Goal: Transaction & Acquisition: Book appointment/travel/reservation

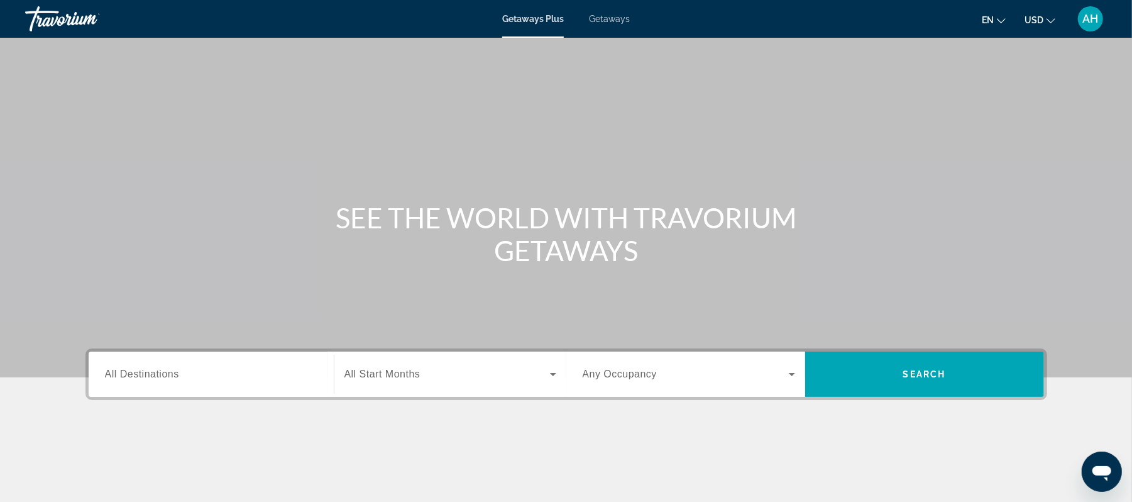
click at [1033, 24] on span "USD" at bounding box center [1034, 20] width 19 height 10
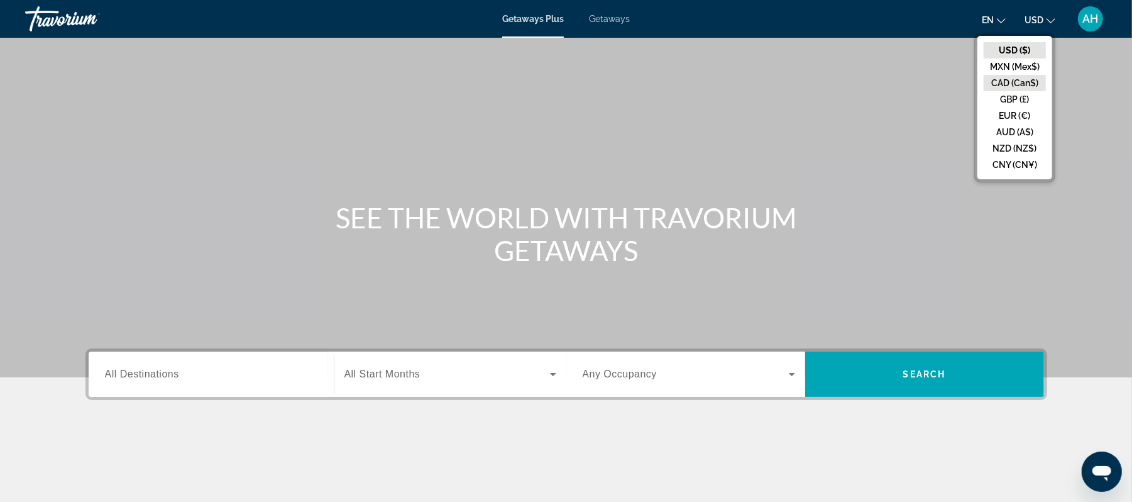
click at [1011, 84] on button "CAD (Can$)" at bounding box center [1015, 83] width 62 height 16
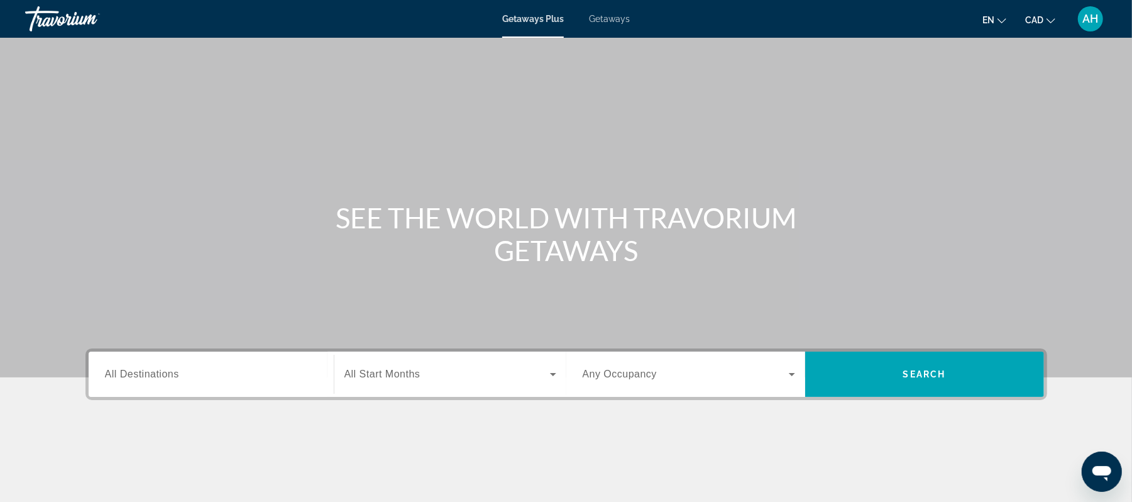
click at [233, 366] on div "Search widget" at bounding box center [211, 374] width 212 height 36
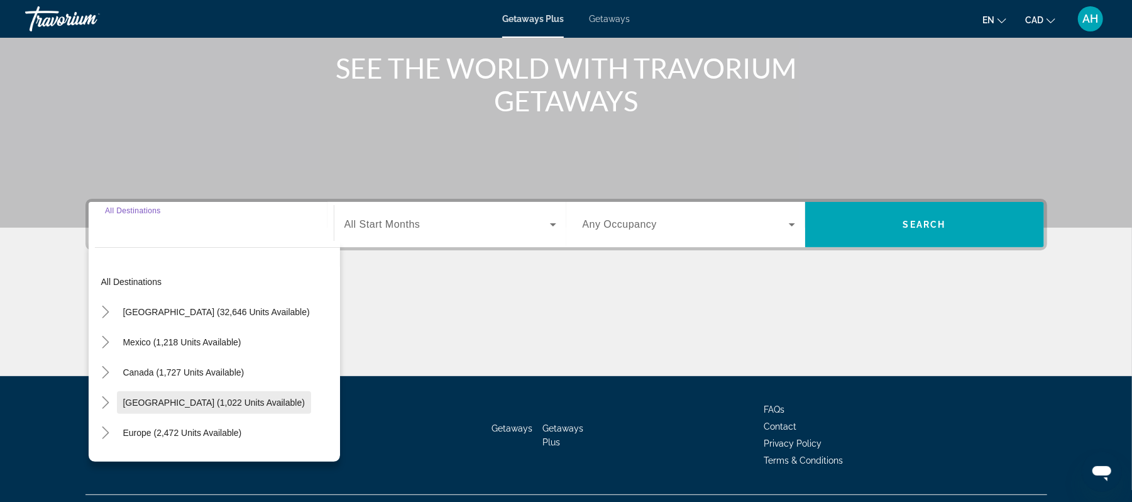
scroll to position [177, 0]
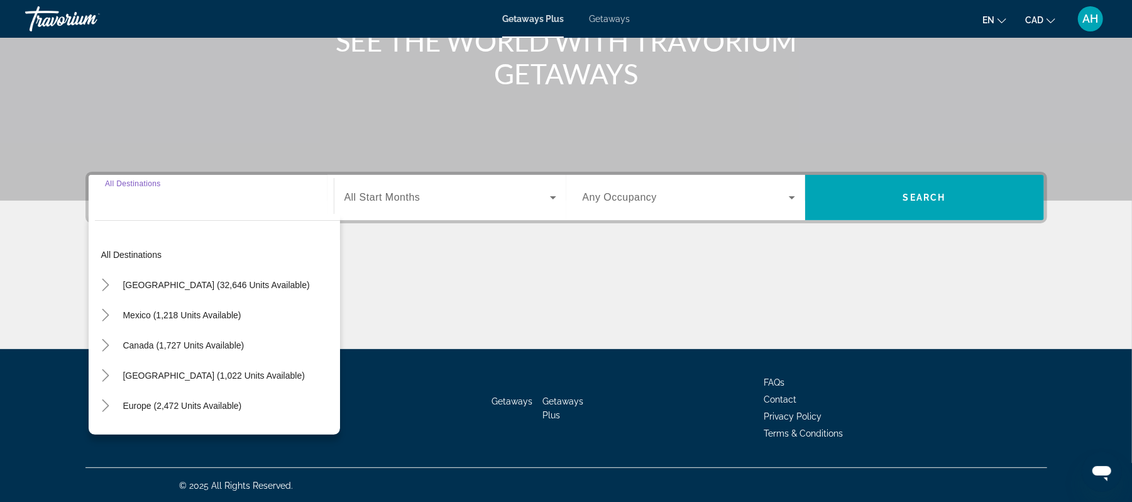
click at [414, 287] on div "Main content" at bounding box center [566, 302] width 962 height 94
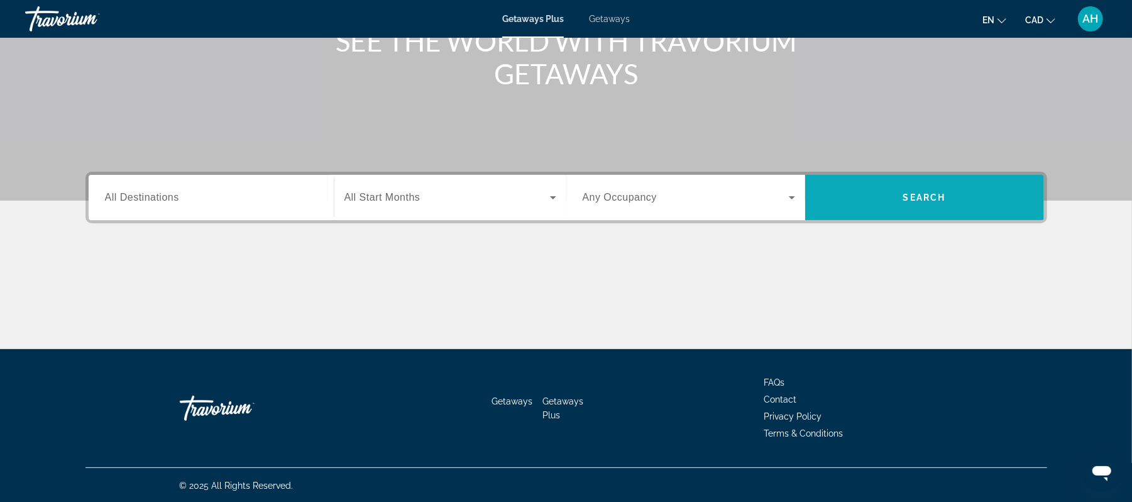
click at [904, 199] on span "Search" at bounding box center [924, 197] width 43 height 10
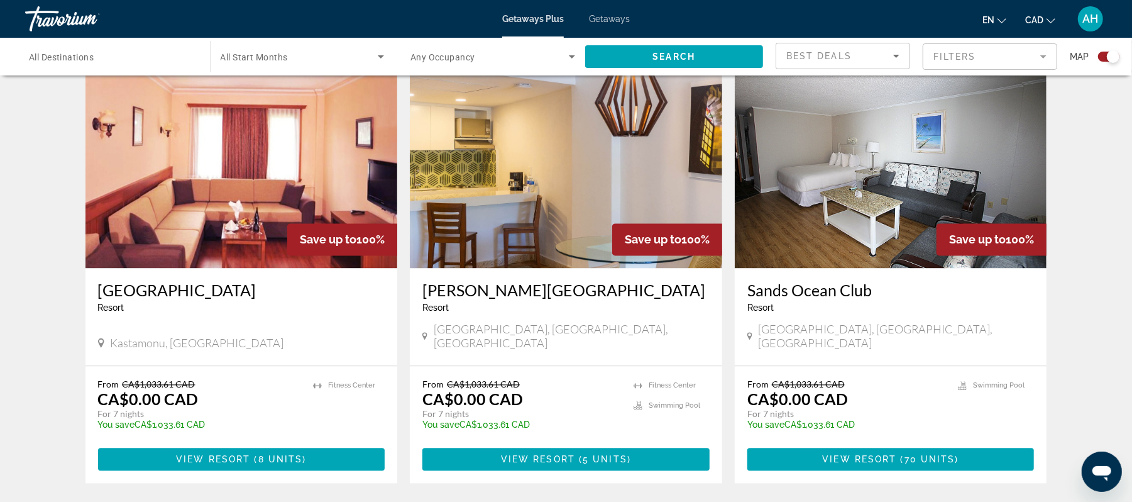
scroll to position [1922, 0]
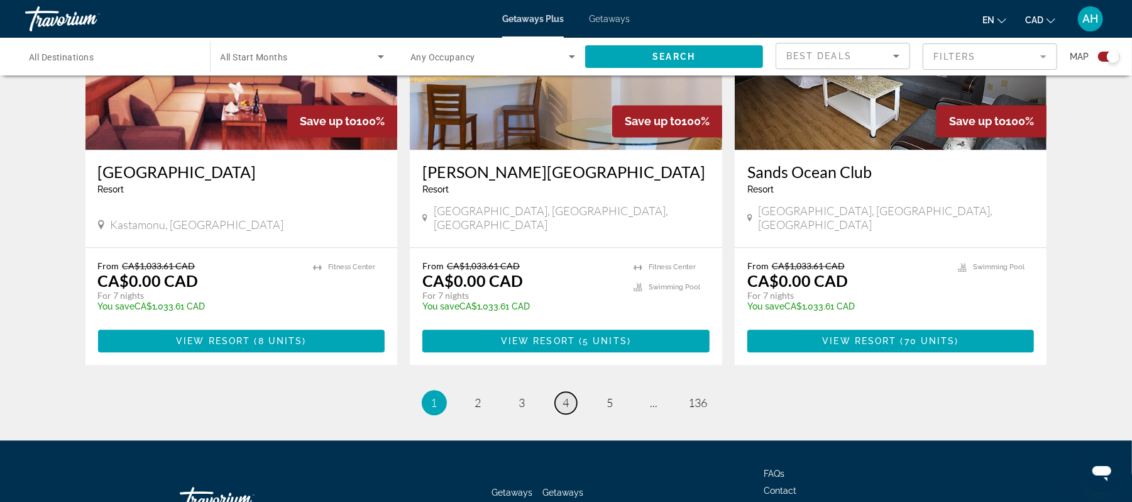
click at [556, 392] on link "page 4" at bounding box center [566, 403] width 22 height 22
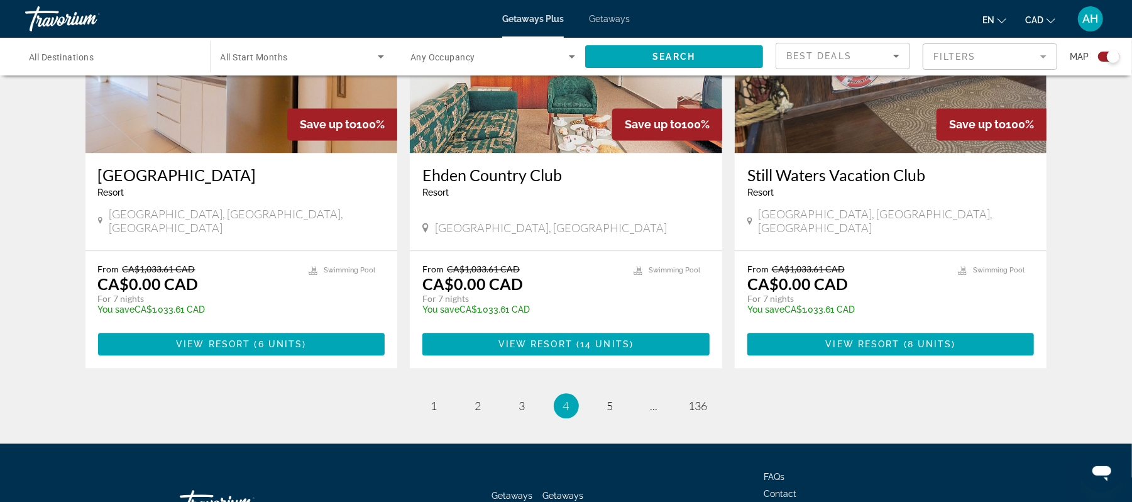
scroll to position [1924, 0]
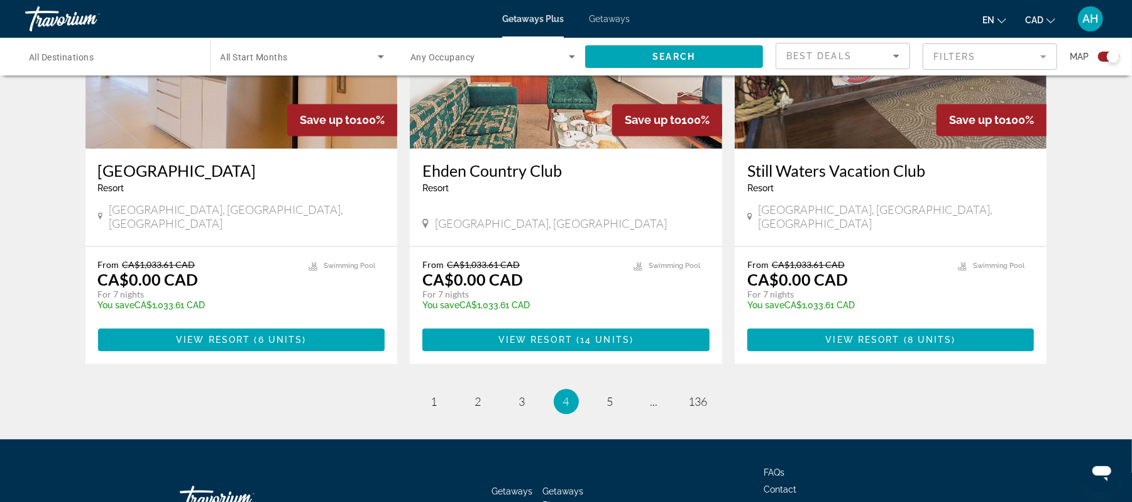
click at [611, 388] on ul "4 / 136 page 1 page 2 page 3 You're on page 4 page 5 page ... page 136" at bounding box center [566, 400] width 962 height 25
click at [597, 21] on span "Getaways" at bounding box center [609, 19] width 41 height 10
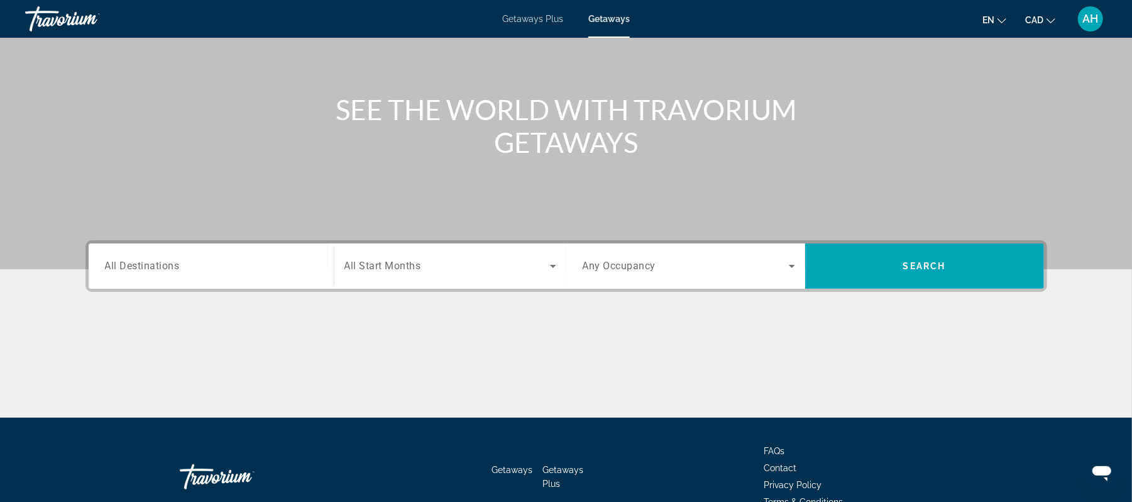
scroll to position [177, 0]
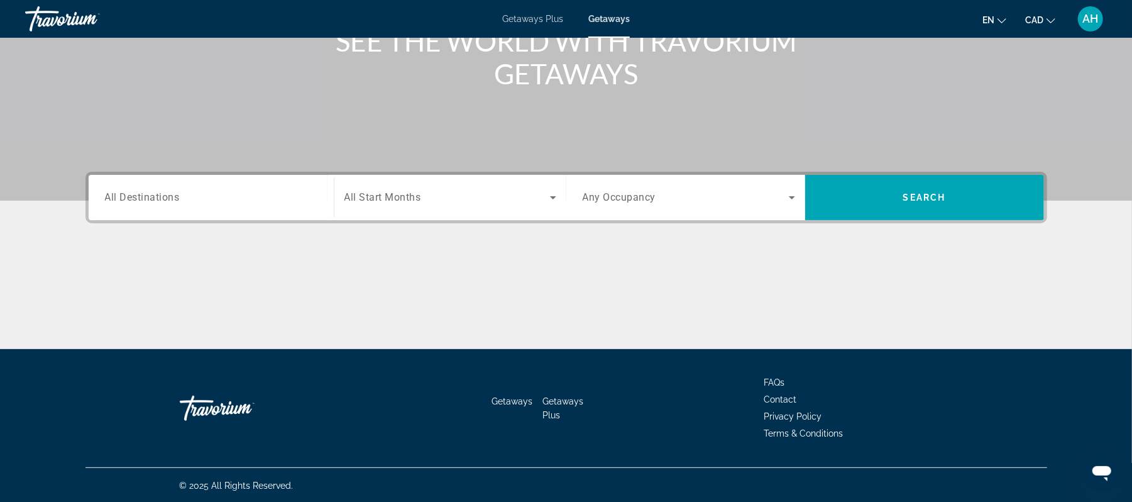
click at [247, 190] on input "Destination All Destinations" at bounding box center [211, 197] width 212 height 15
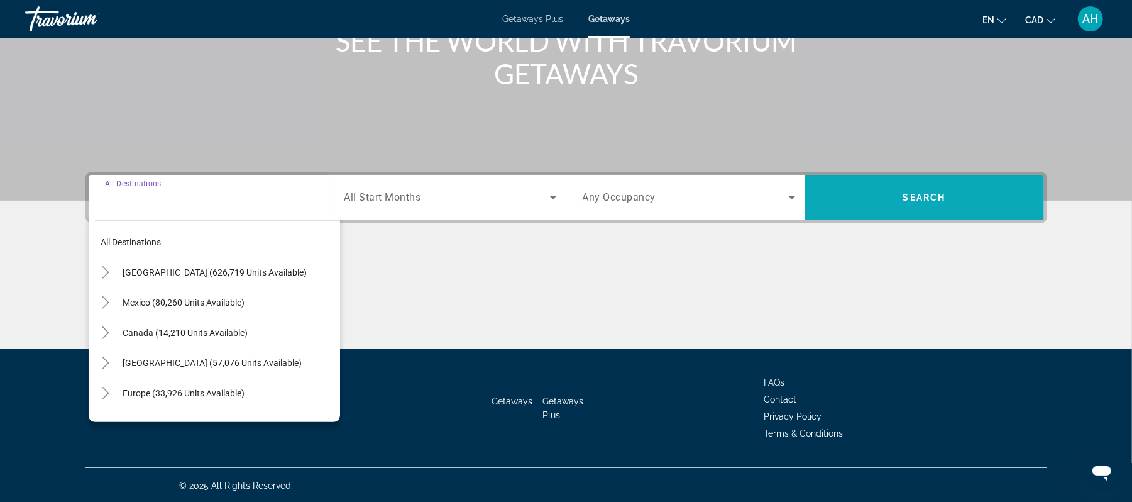
click at [845, 194] on span "Search widget" at bounding box center [924, 197] width 239 height 30
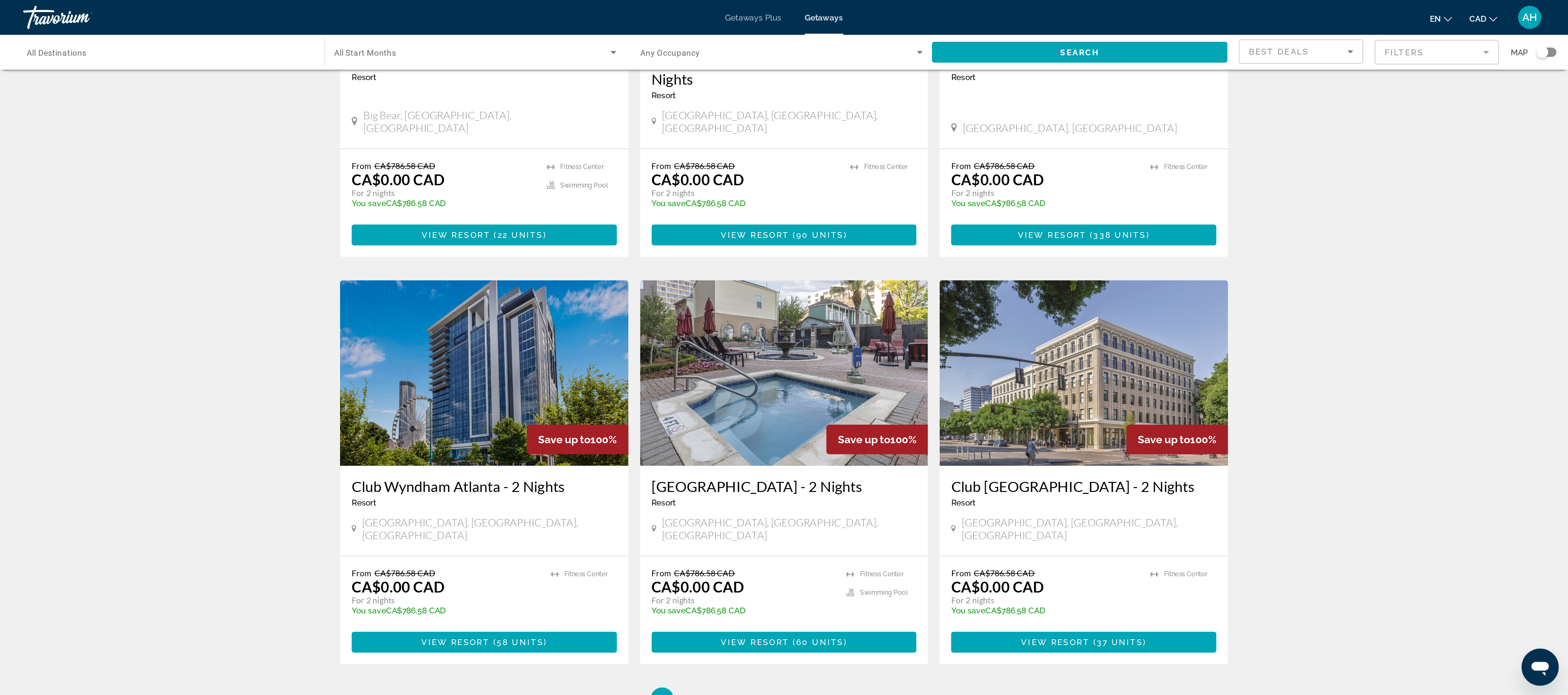
scroll to position [584, 0]
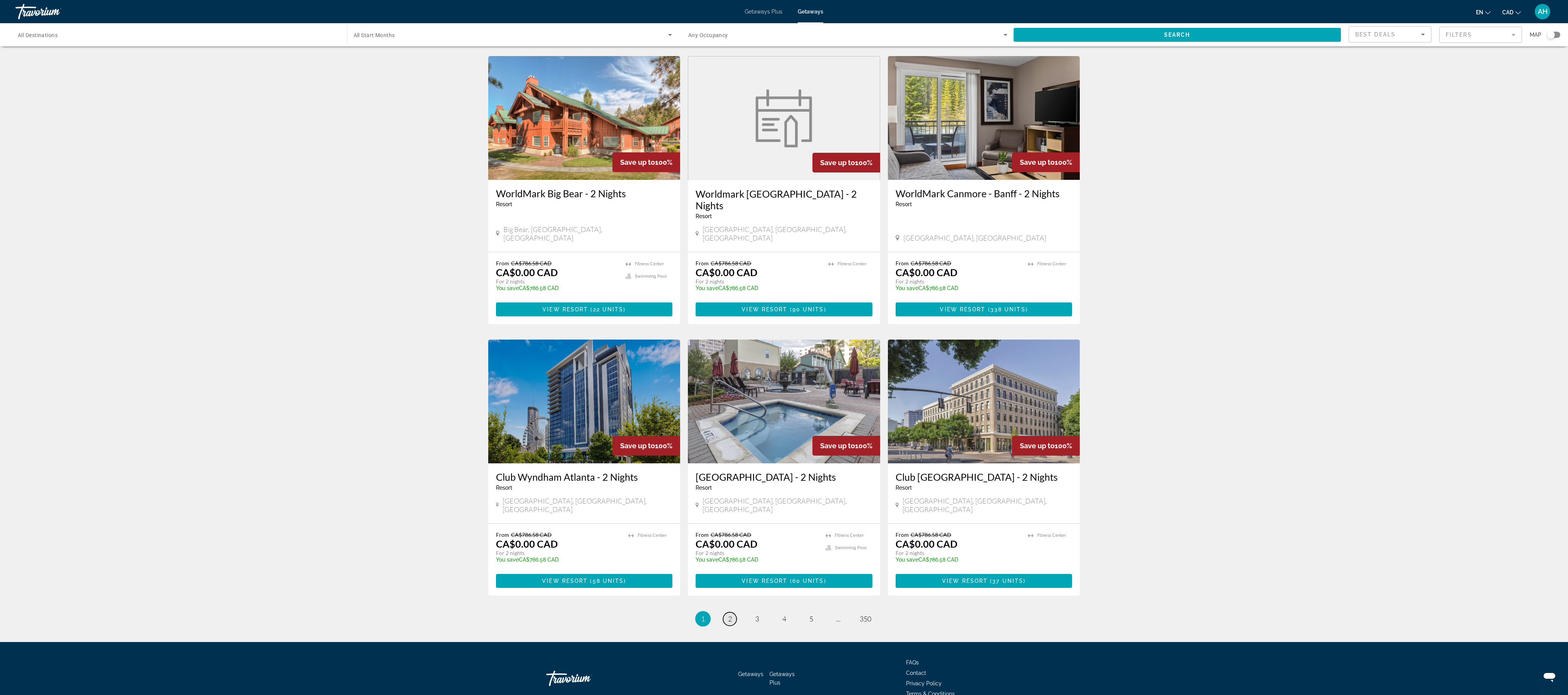
click at [704, 308] on link "page 2" at bounding box center [730, 619] width 14 height 14
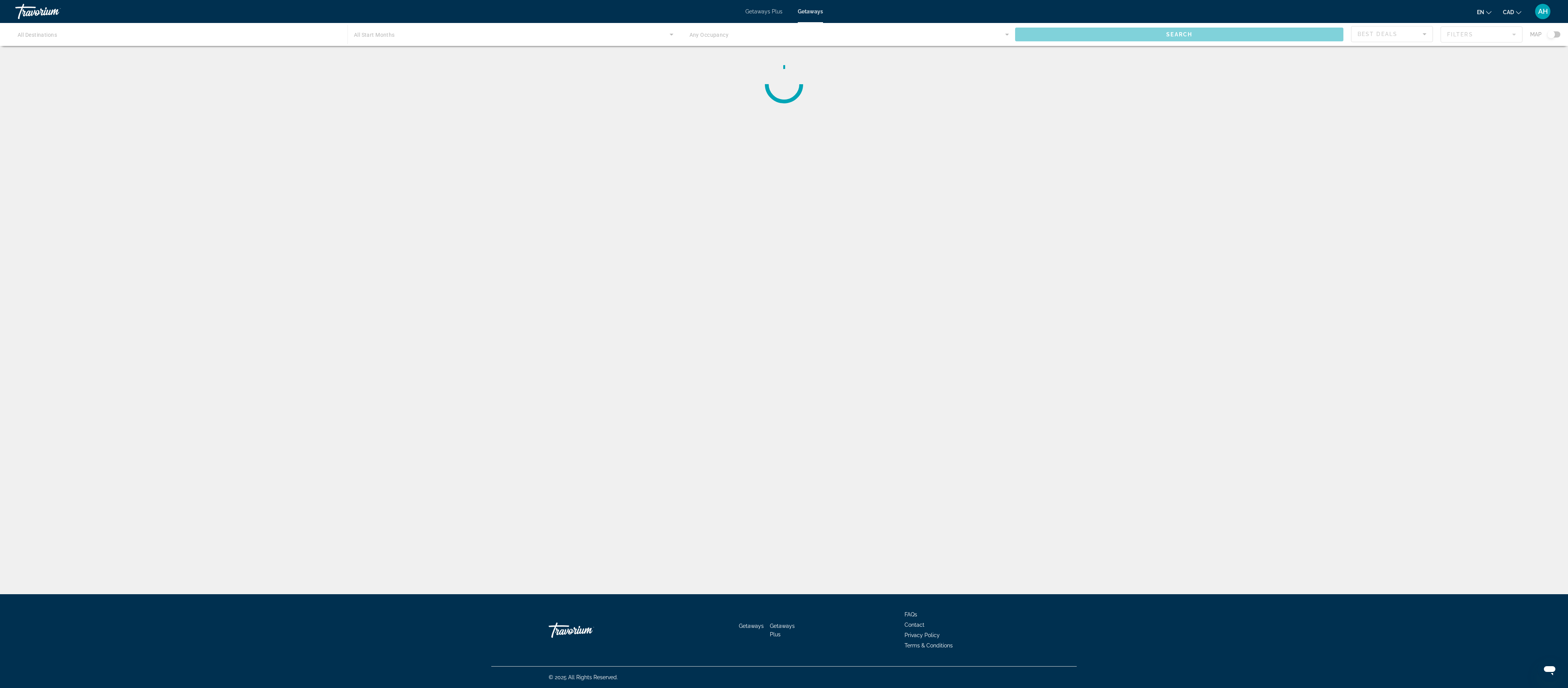
drag, startPoint x: 1196, startPoint y: 193, endPoint x: 1212, endPoint y: 150, distance: 45.9
drag, startPoint x: 1212, startPoint y: 150, endPoint x: 1407, endPoint y: 122, distance: 197.0
click at [696, 122] on div "Destination All Destinations Start Month All Start Months Occupancy Any Occupan…" at bounding box center [784, 351] width 1568 height 594
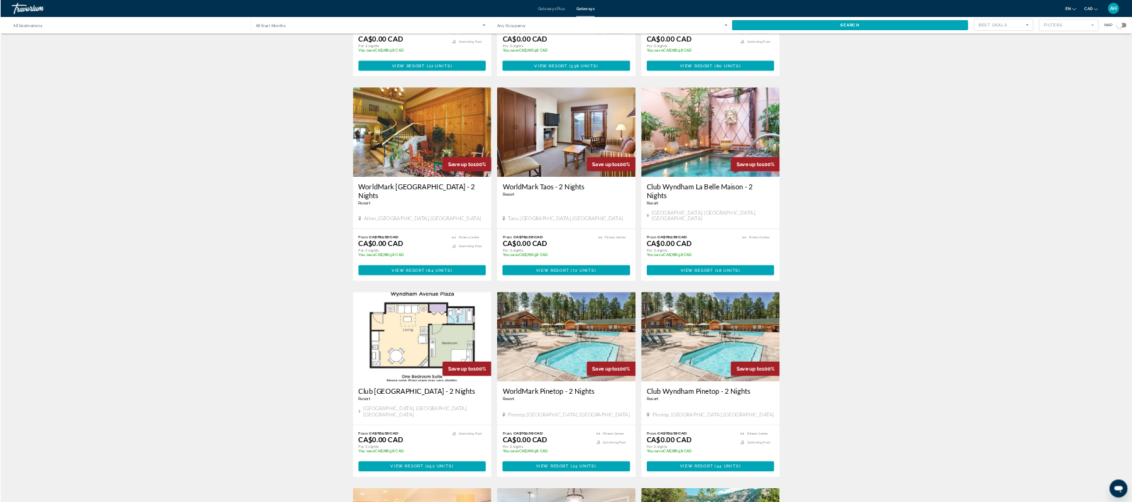
scroll to position [362, 0]
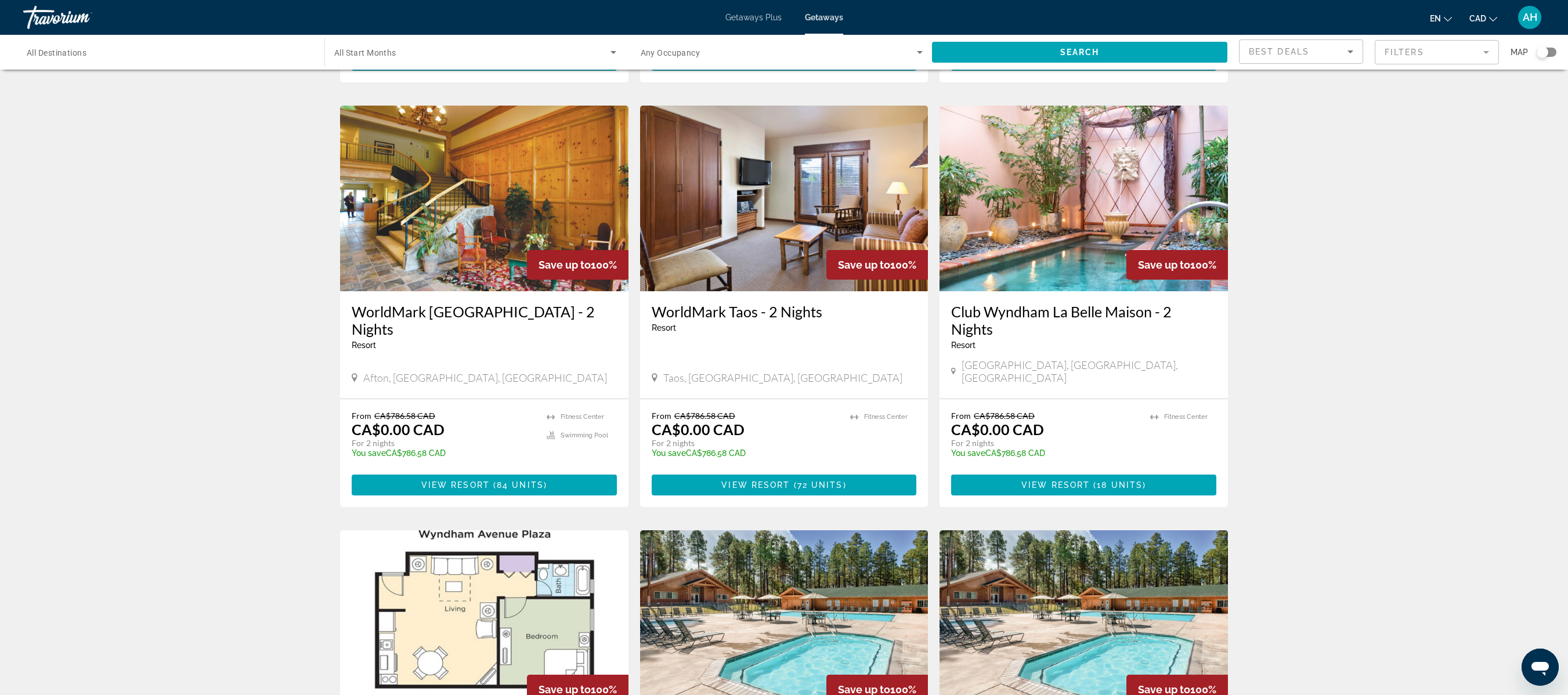
click at [1056, 334] on div "818,029 Getaways units available across 4,131 Resorts Save up to 100% WorldMark…" at bounding box center [784, 527] width 1568 height 1716
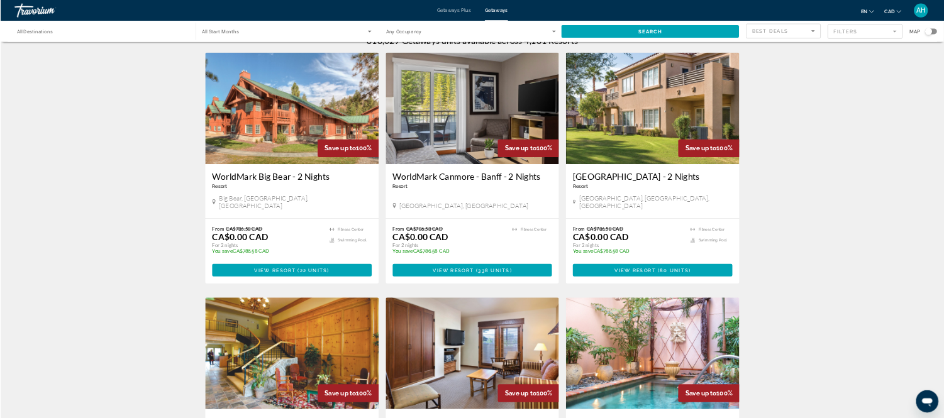
scroll to position [0, 0]
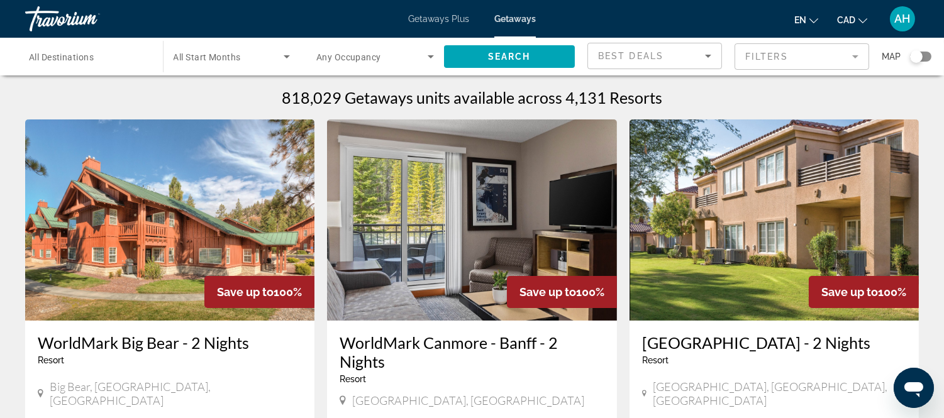
click at [274, 64] on div "Search widget" at bounding box center [231, 56] width 117 height 35
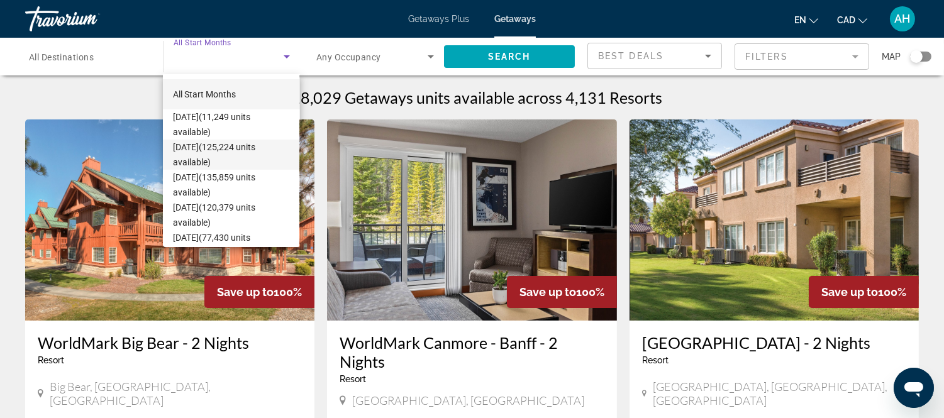
click at [241, 145] on span "[DATE] (125,224 units available)" at bounding box center [231, 155] width 116 height 30
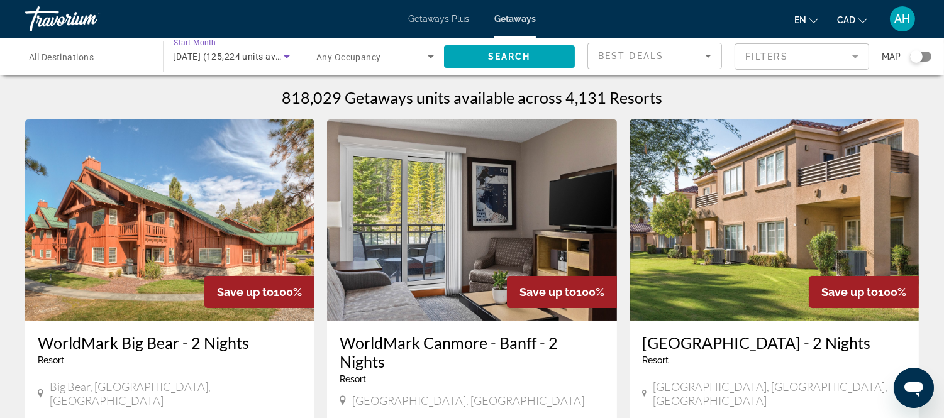
click at [350, 53] on span "Any Occupancy" at bounding box center [348, 57] width 65 height 10
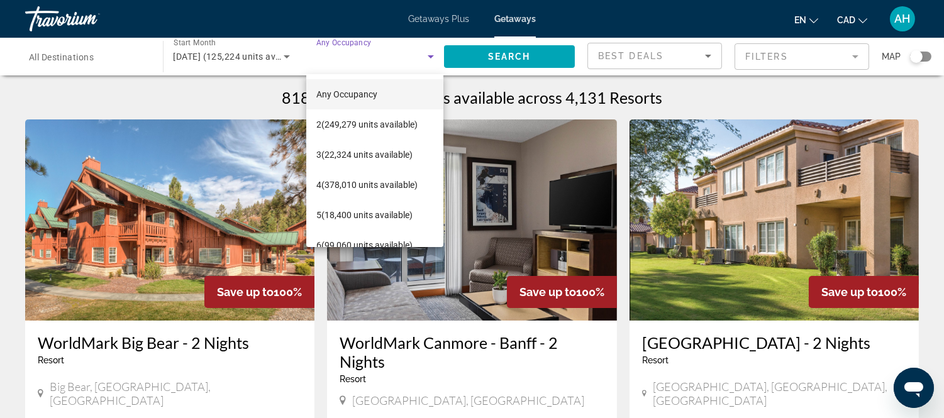
click at [361, 96] on span "Any Occupancy" at bounding box center [346, 94] width 61 height 10
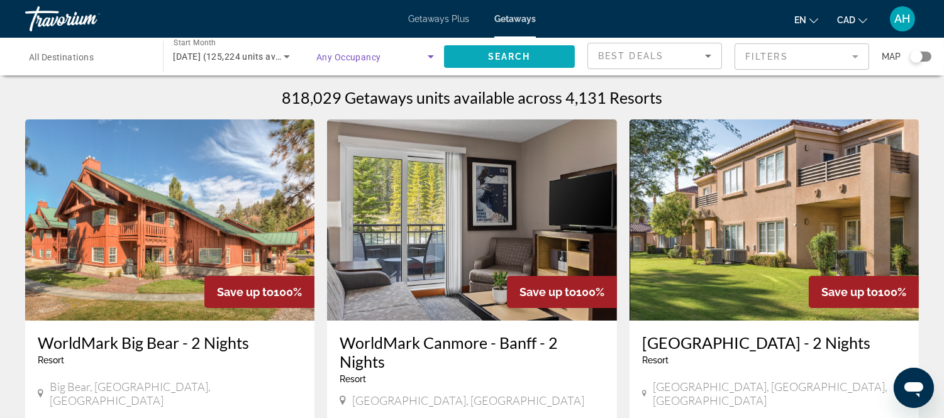
click at [560, 50] on span "Search widget" at bounding box center [509, 56] width 131 height 30
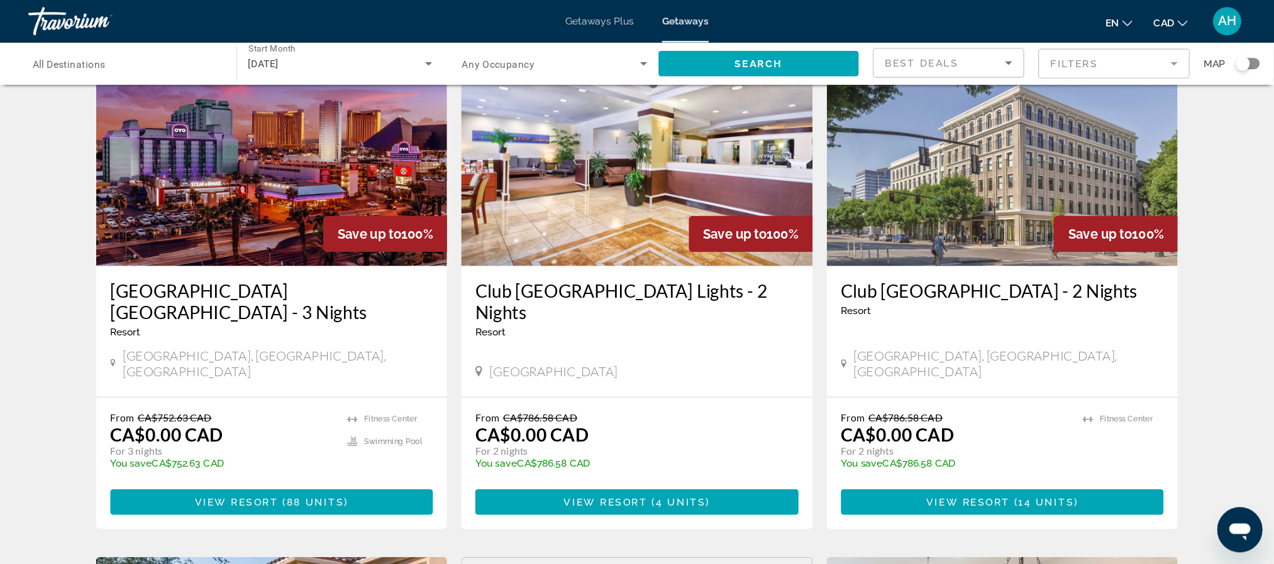
scroll to position [84, 0]
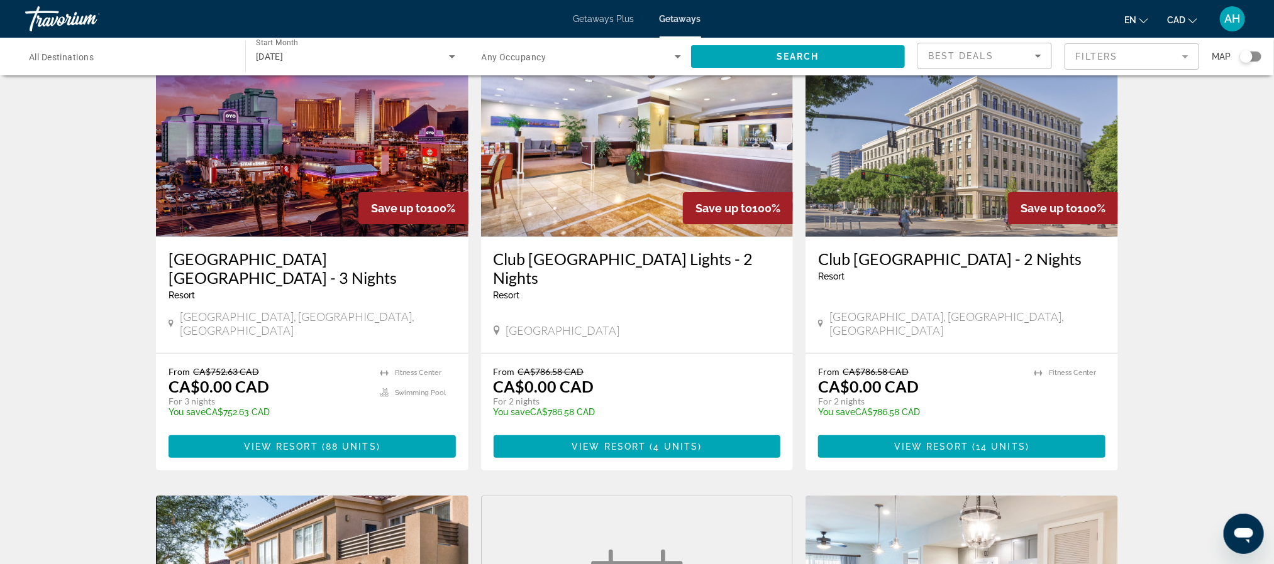
click at [157, 57] on input "Destination All Destinations" at bounding box center [129, 57] width 200 height 15
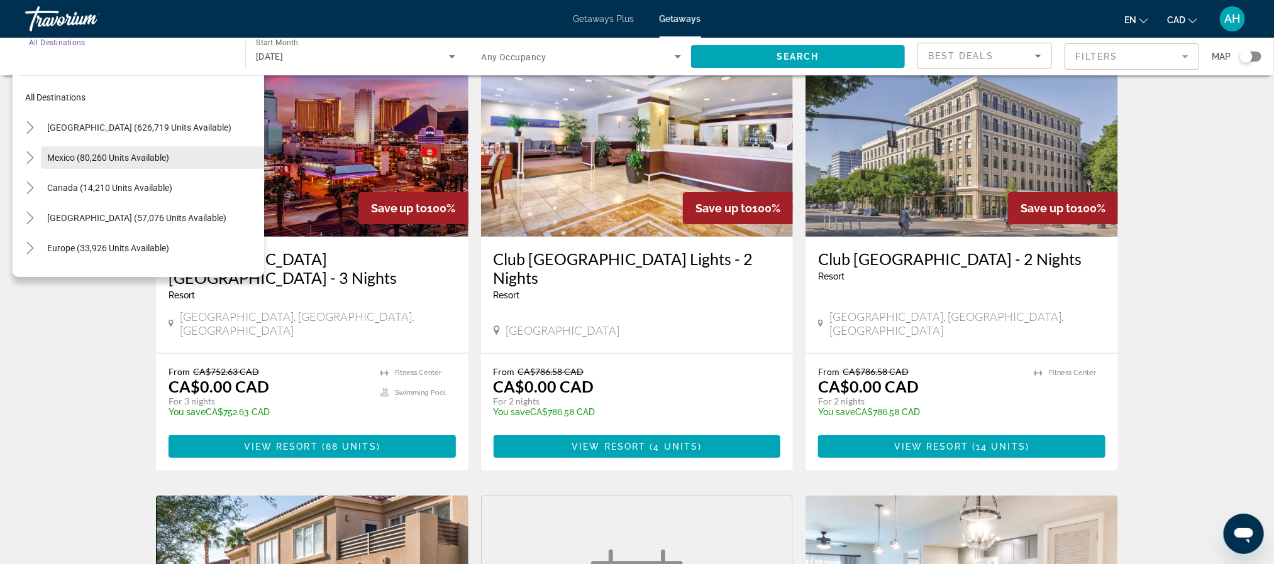
click at [83, 157] on span "Mexico (80,260 units available)" at bounding box center [108, 158] width 122 height 10
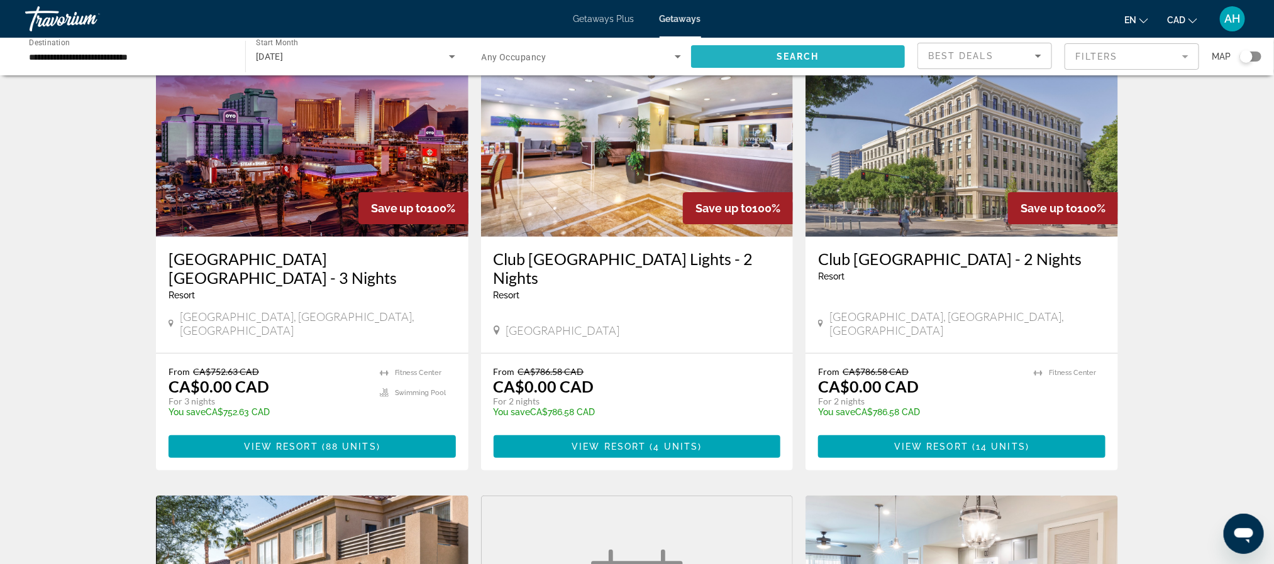
click at [838, 69] on span "Search widget" at bounding box center [798, 56] width 214 height 30
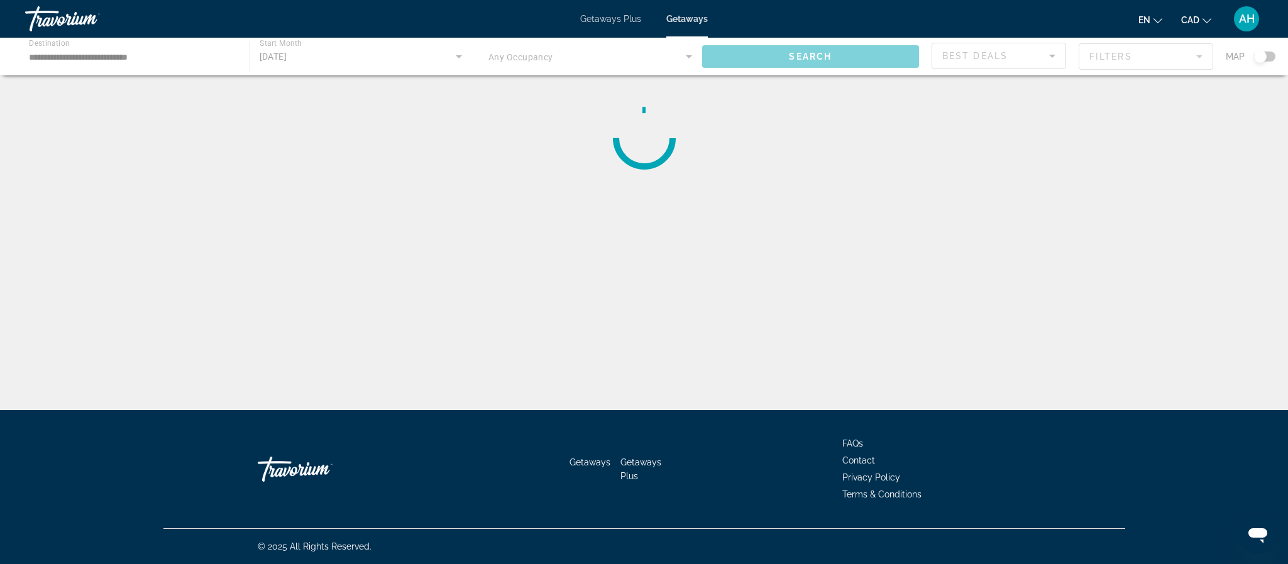
click at [102, 61] on div "Main content" at bounding box center [644, 57] width 1288 height 38
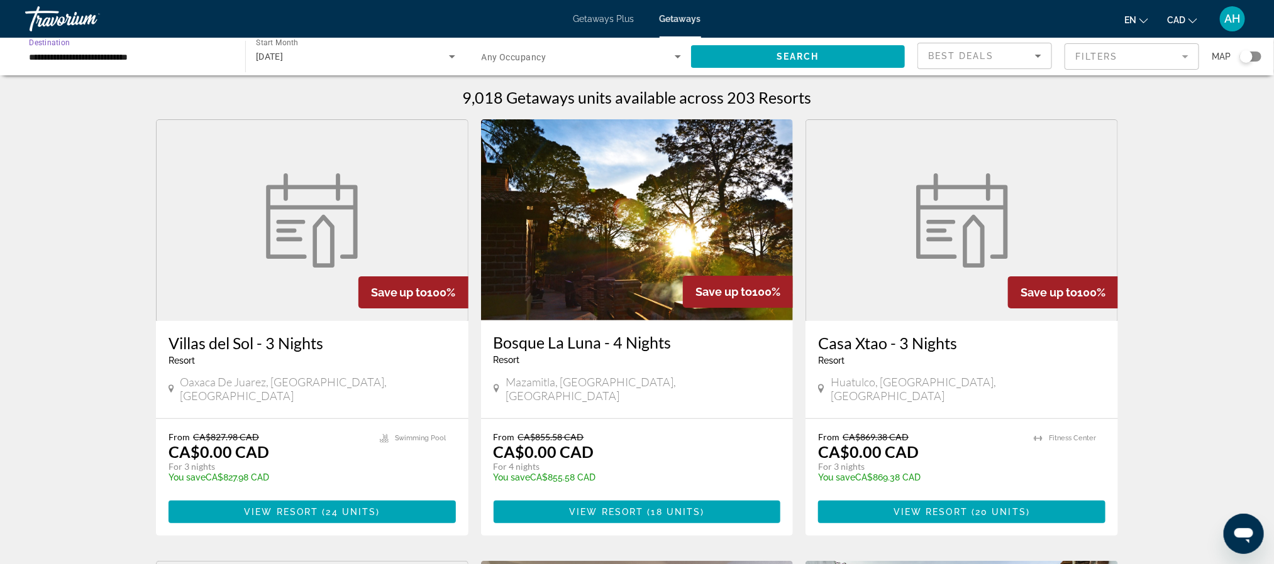
click at [136, 53] on input "**********" at bounding box center [129, 57] width 200 height 15
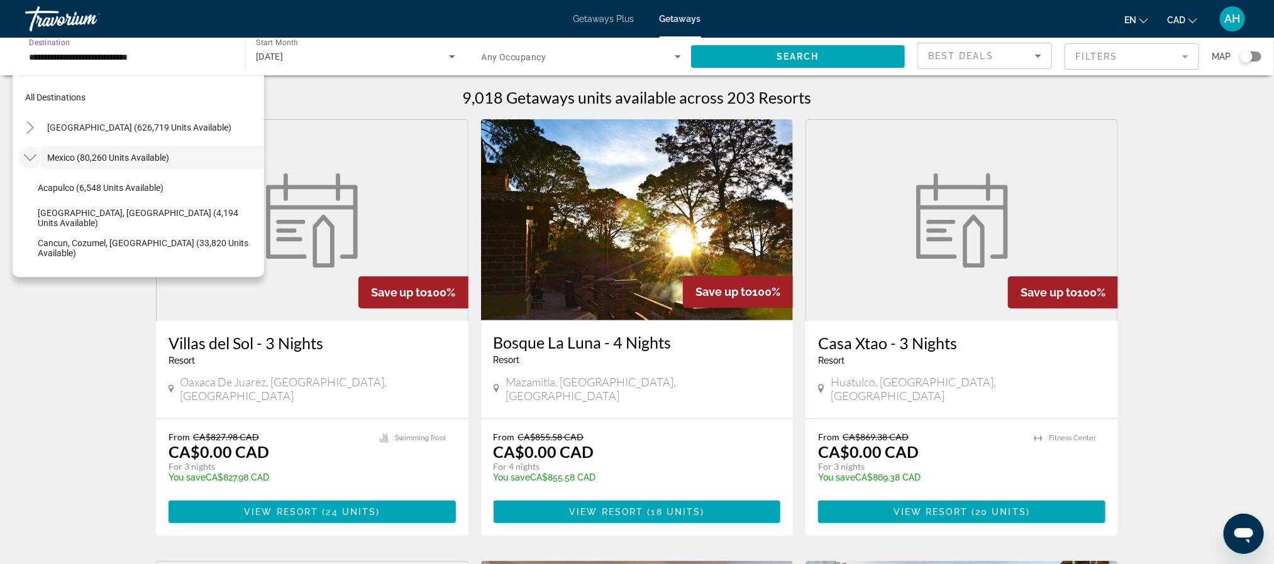
click at [36, 155] on icon "Toggle Mexico (80,260 units available)" at bounding box center [29, 158] width 13 height 7
click at [42, 255] on span "Search widget" at bounding box center [152, 248] width 223 height 30
type input "**********"
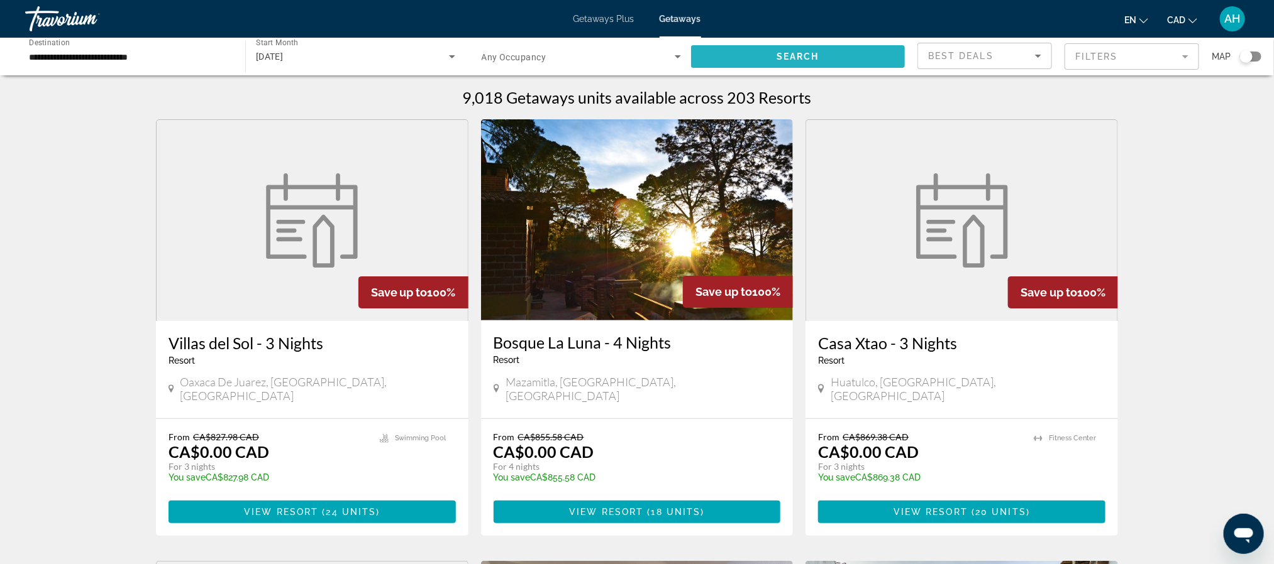
click at [760, 44] on span "Search widget" at bounding box center [798, 56] width 214 height 30
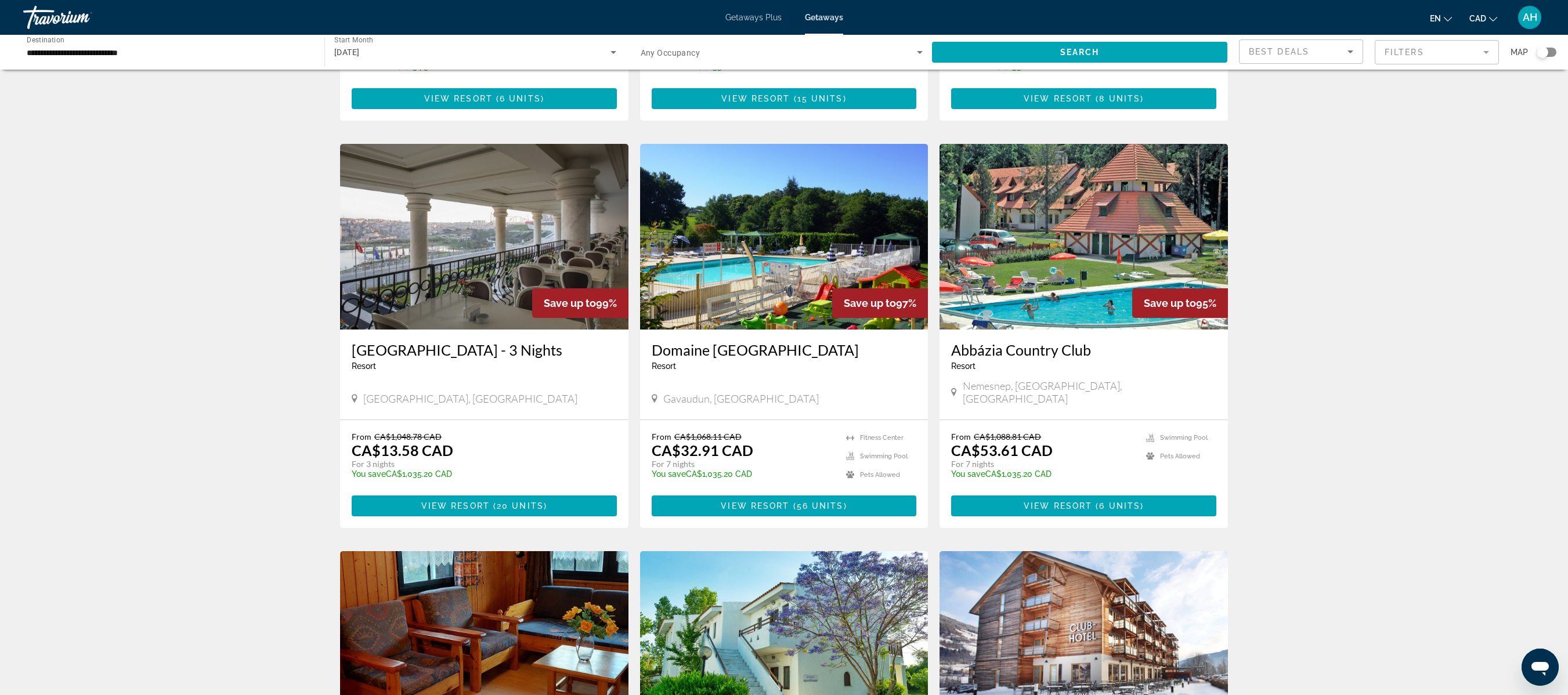
scroll to position [754, 0]
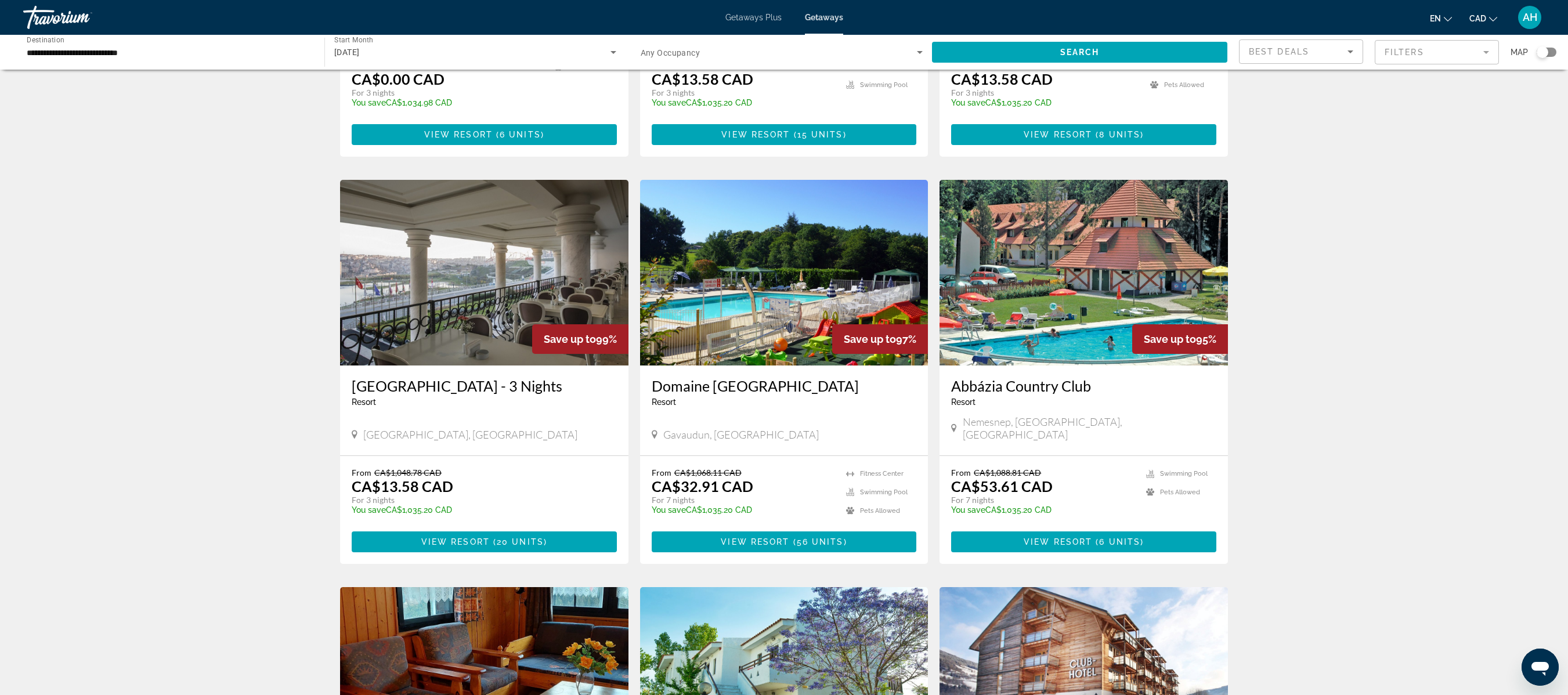
click at [1056, 442] on div "3,306 Getaways units available across 286 Resorts Save up to 100% [PERSON_NAME]…" at bounding box center [784, 166] width 1568 height 1678
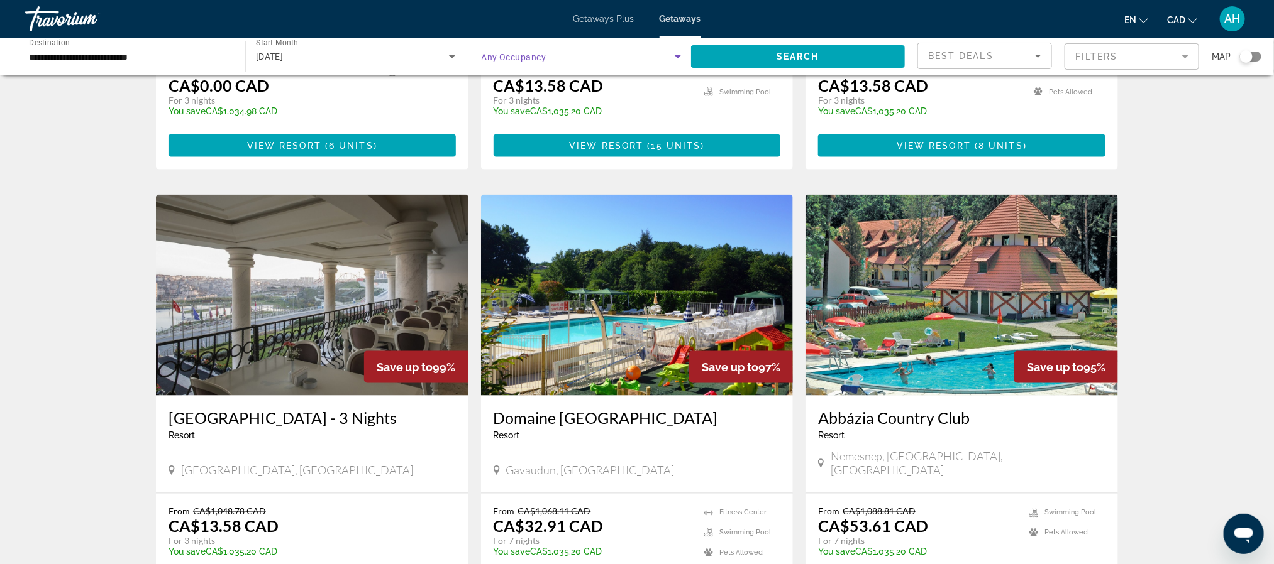
click at [627, 57] on span "Search widget" at bounding box center [579, 56] width 194 height 15
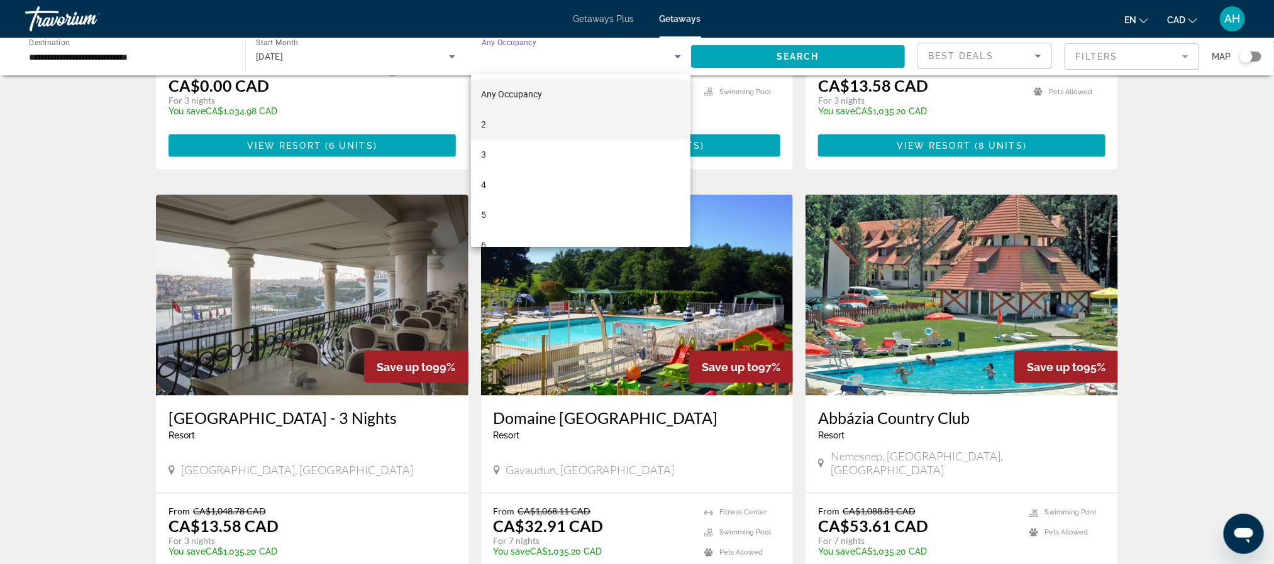
click at [636, 124] on mat-option "2" at bounding box center [580, 124] width 219 height 30
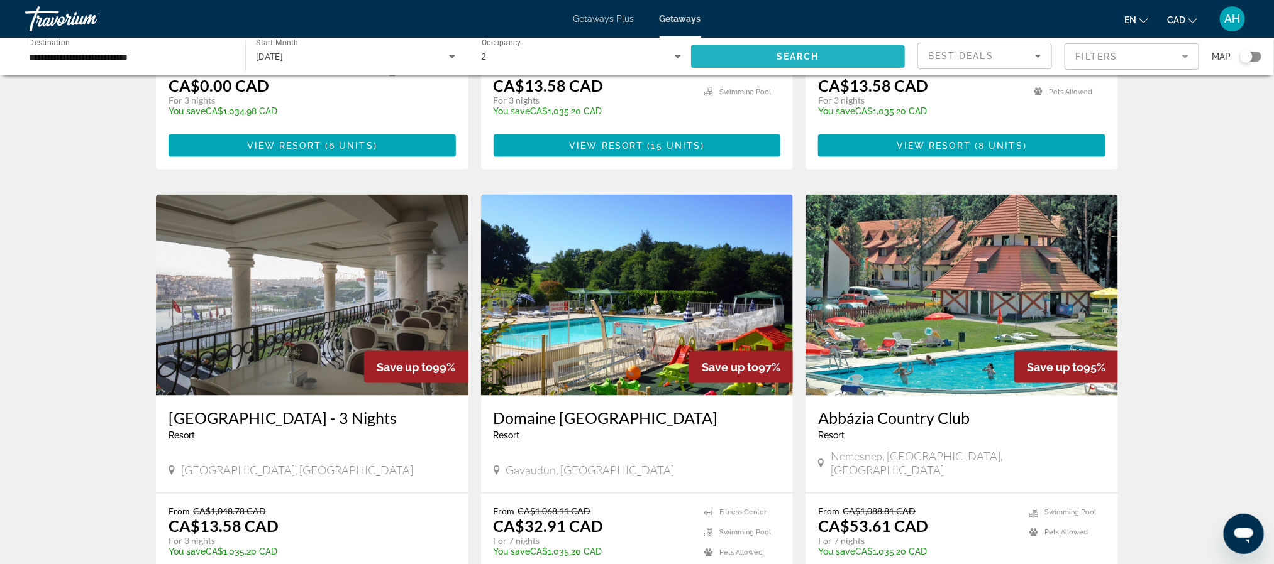
click at [772, 47] on span "Search widget" at bounding box center [798, 56] width 214 height 30
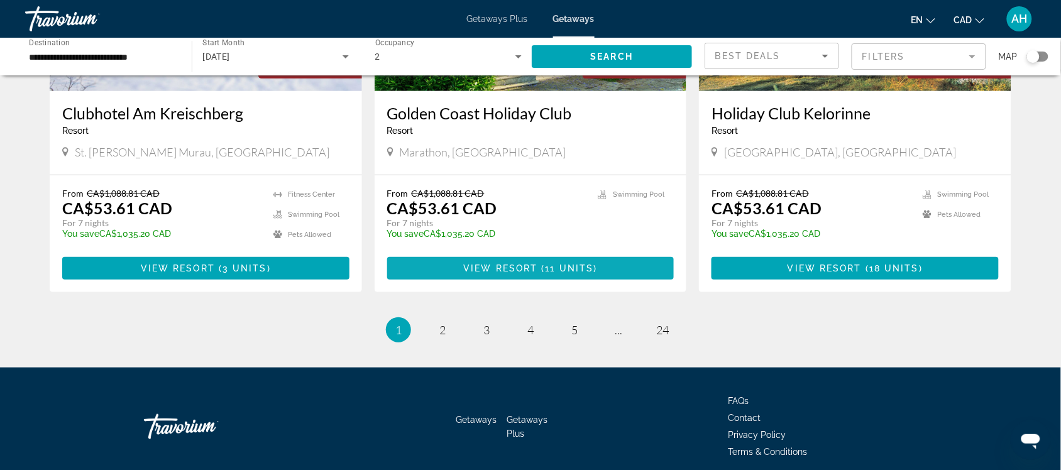
scroll to position [1564, 0]
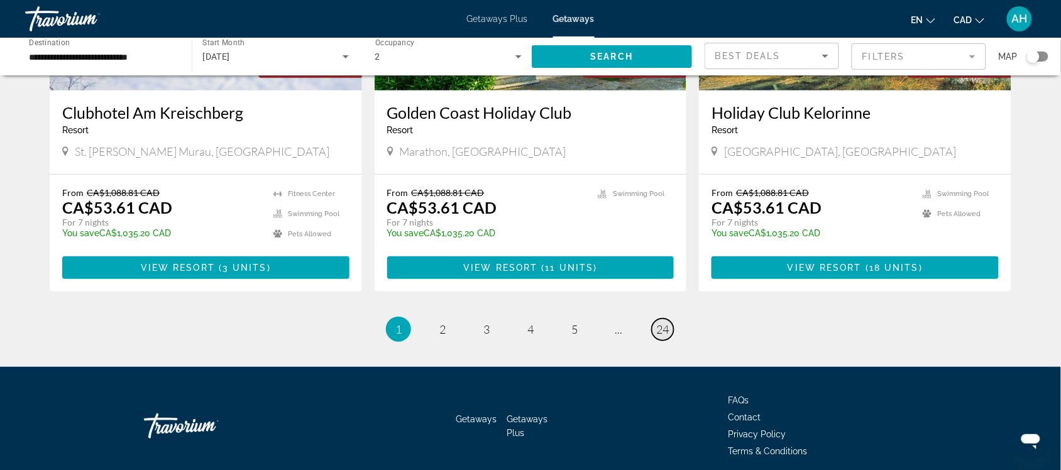
click at [654, 319] on link "page 24" at bounding box center [663, 330] width 22 height 22
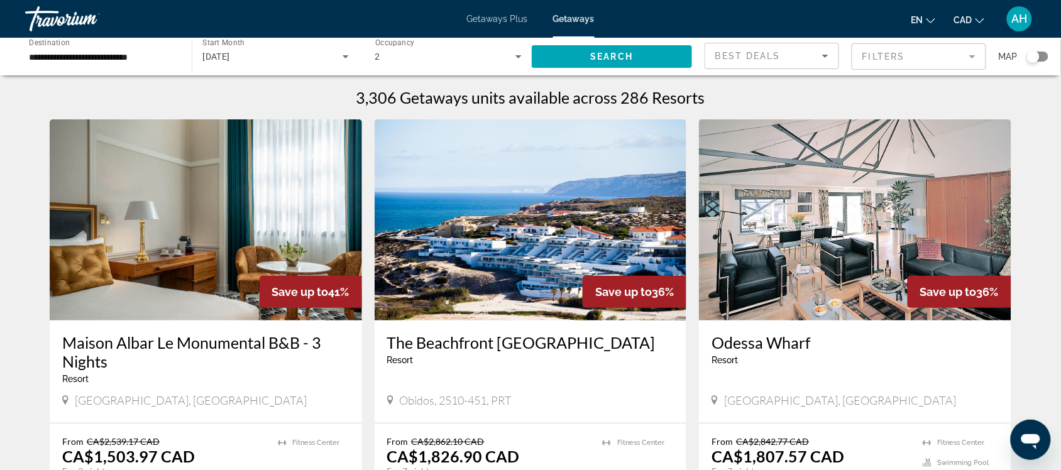
click at [492, 20] on span "Getaways Plus" at bounding box center [497, 19] width 61 height 10
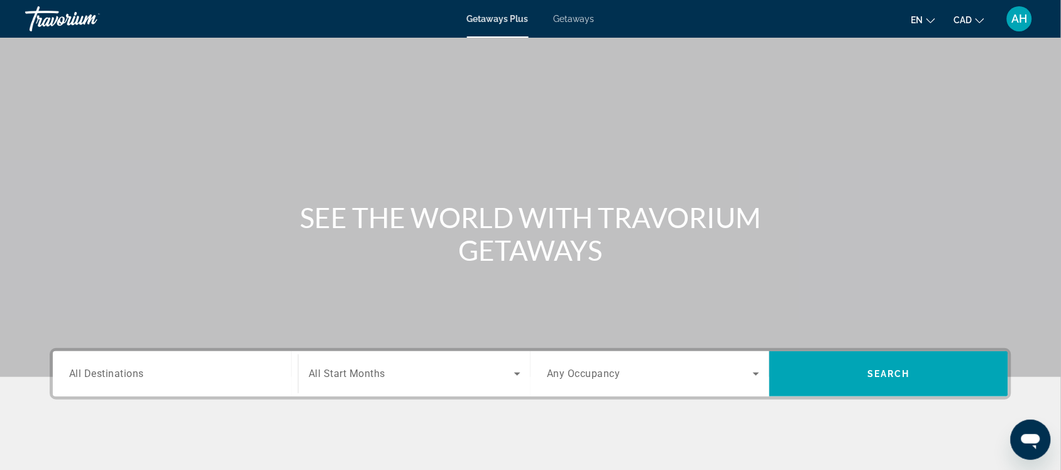
click at [123, 357] on div "Search widget" at bounding box center [175, 374] width 212 height 36
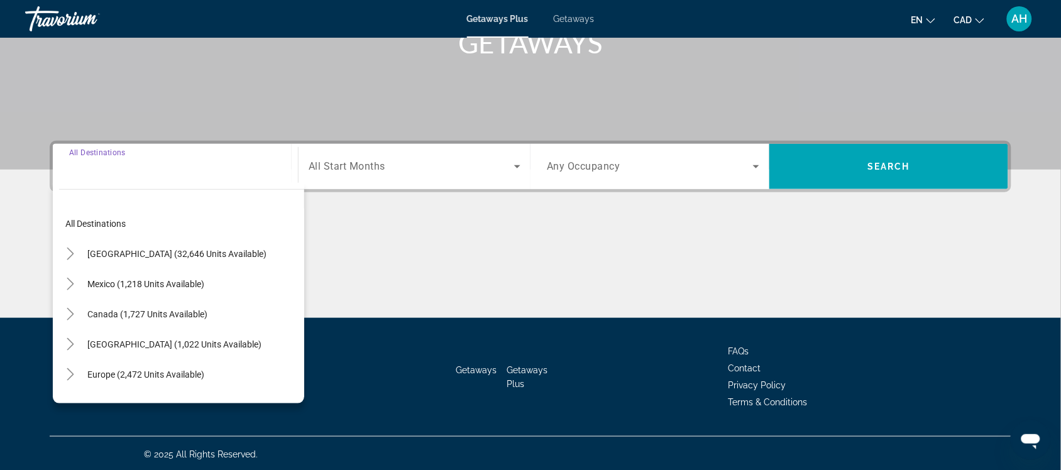
scroll to position [209, 0]
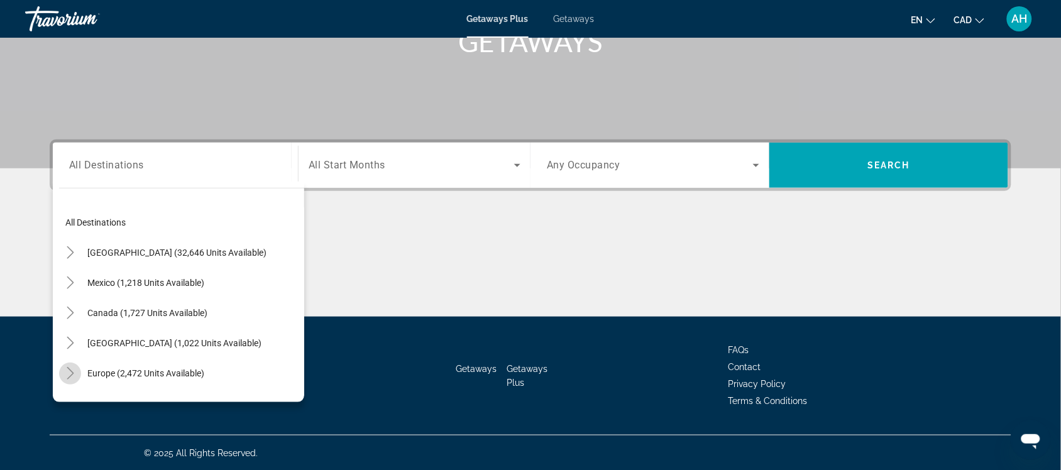
click at [70, 373] on icon "Toggle Europe (2,472 units available)" at bounding box center [70, 373] width 13 height 13
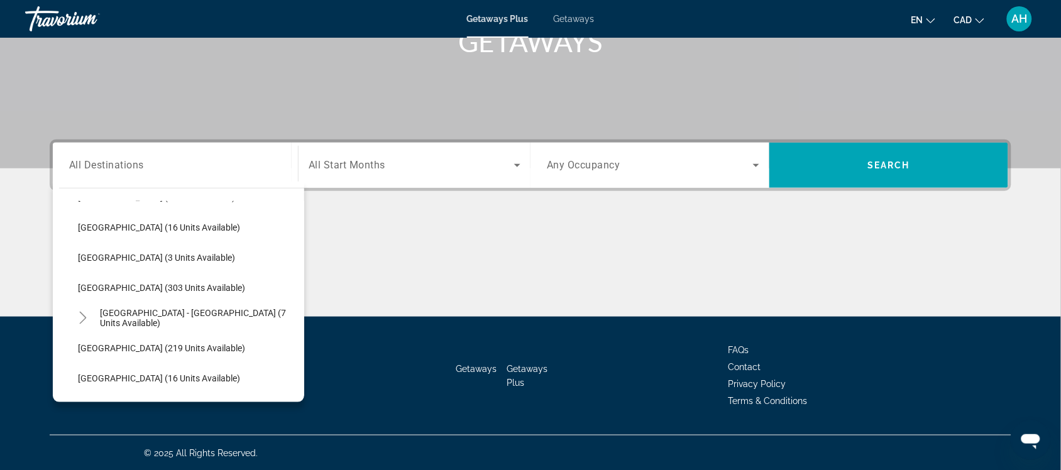
scroll to position [550, 0]
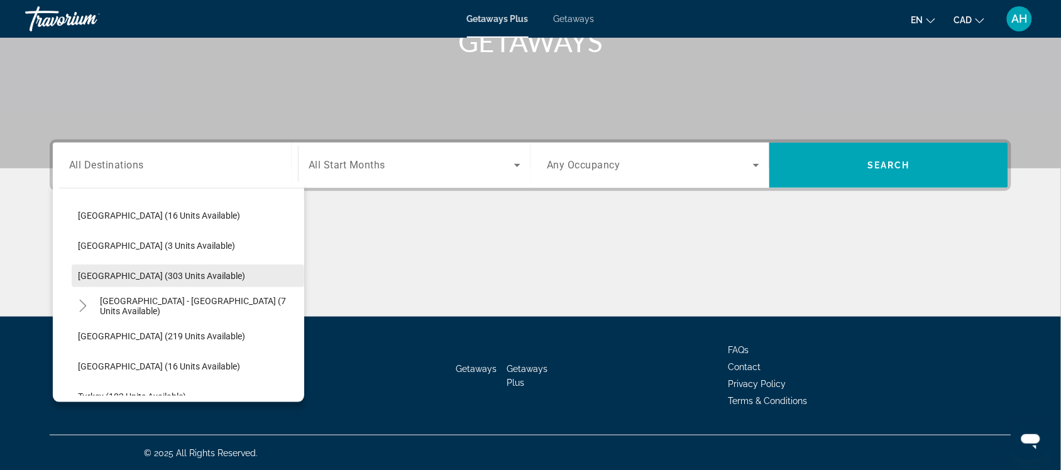
click at [163, 271] on span "[GEOGRAPHIC_DATA] (303 units available)" at bounding box center [161, 276] width 167 height 10
type input "**********"
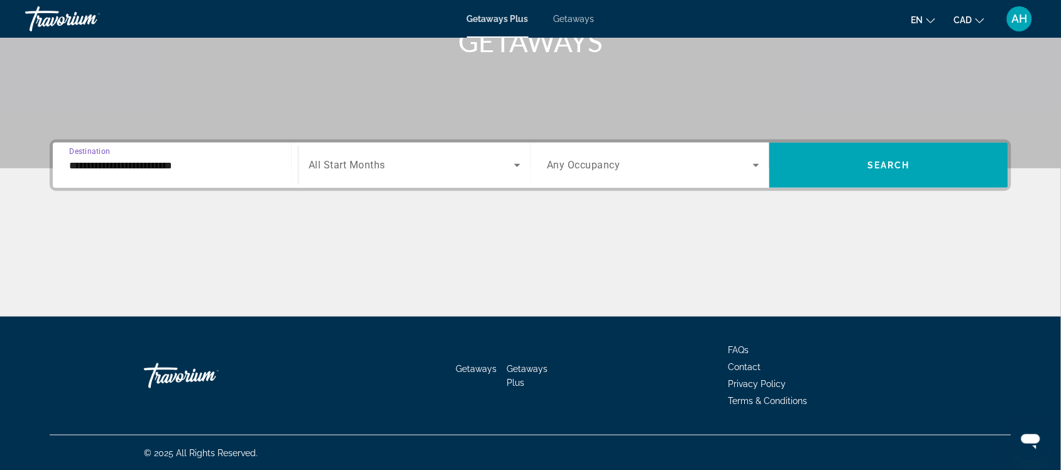
click at [388, 170] on span "Search widget" at bounding box center [412, 165] width 206 height 15
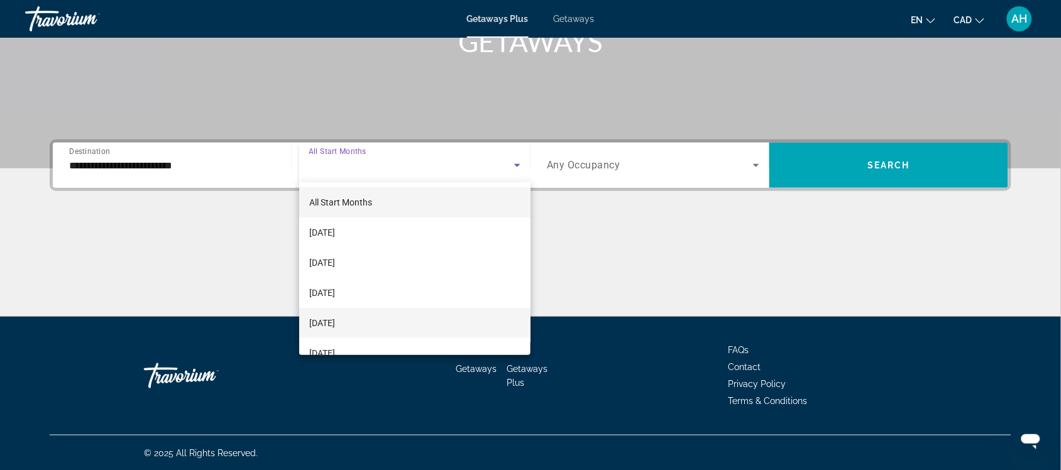
click at [388, 319] on mat-option "[DATE]" at bounding box center [415, 323] width 232 height 30
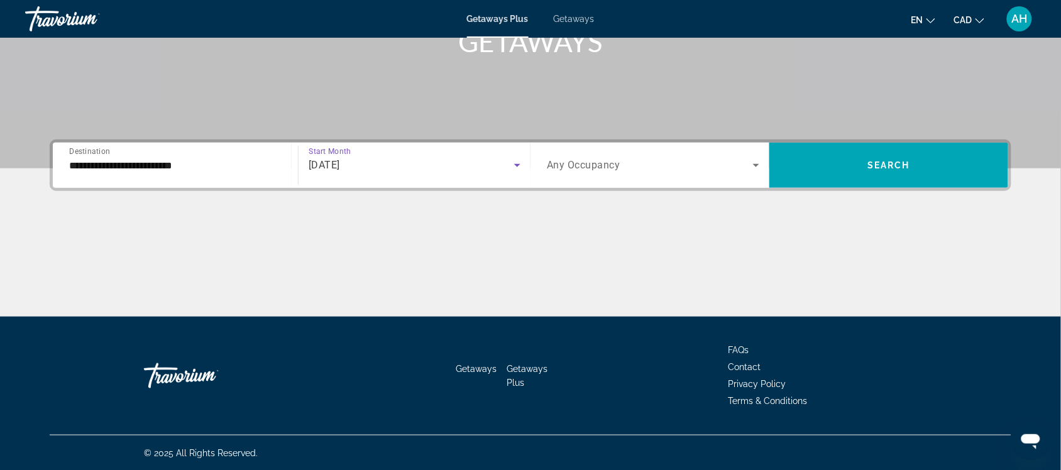
click at [686, 168] on span "Search widget" at bounding box center [650, 165] width 206 height 15
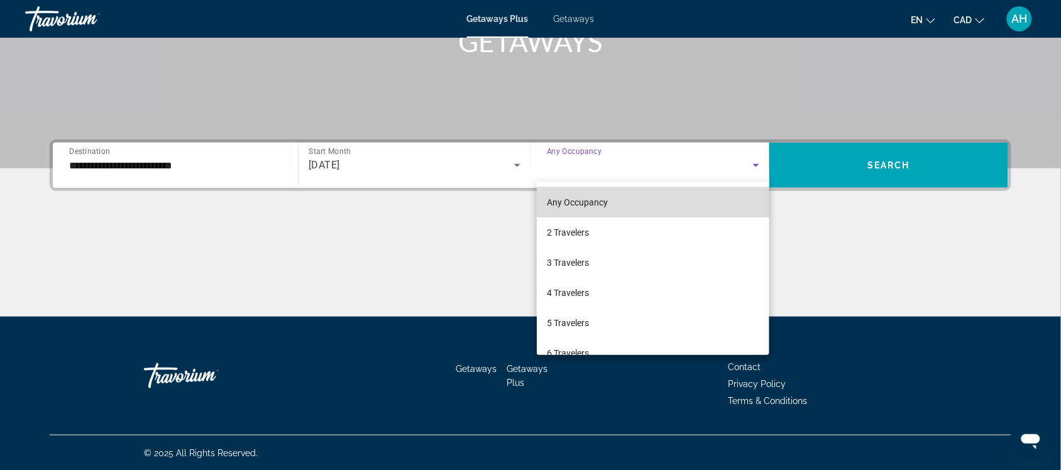
click at [671, 189] on mat-option "Any Occupancy" at bounding box center [653, 202] width 233 height 30
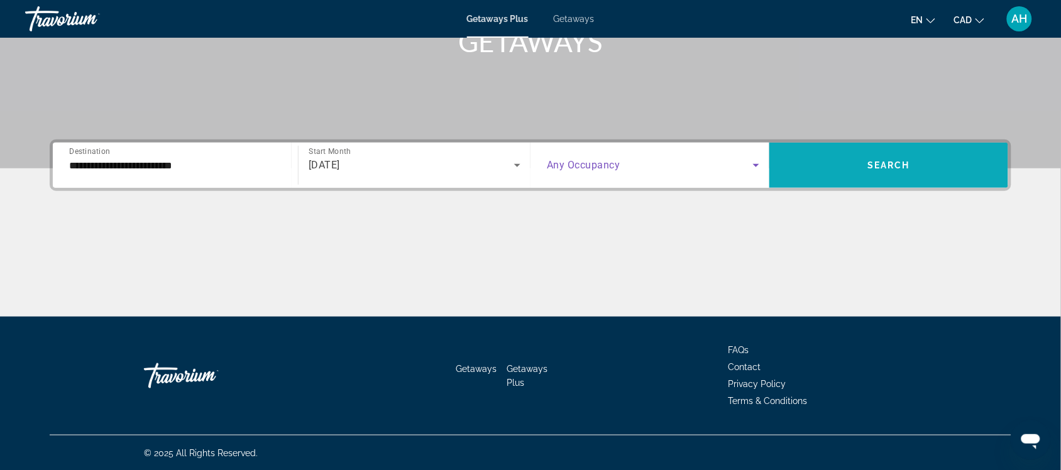
click at [812, 181] on span "Search widget" at bounding box center [888, 165] width 239 height 45
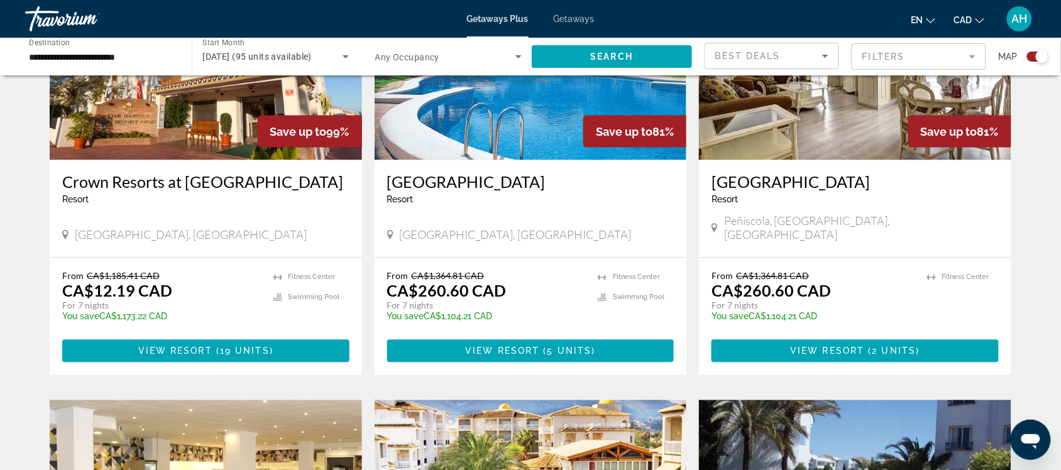
scroll to position [471, 0]
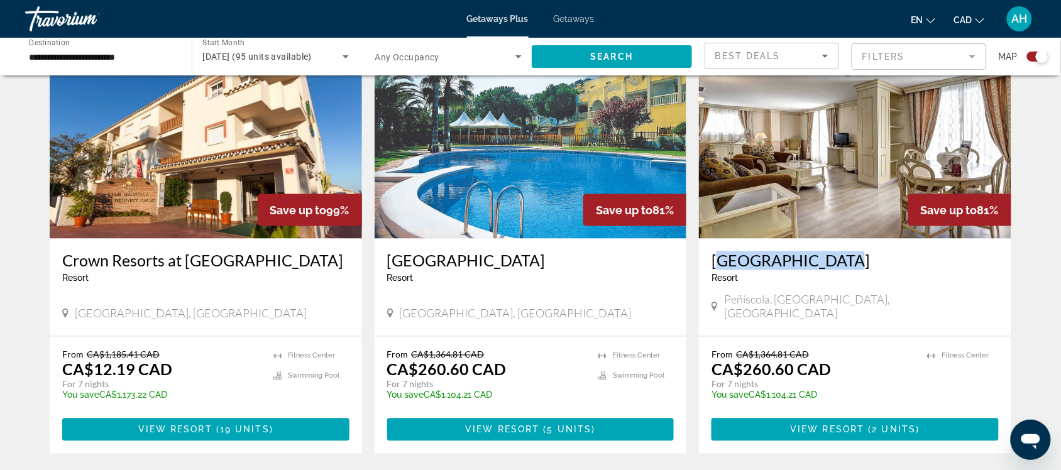
drag, startPoint x: 709, startPoint y: 251, endPoint x: 852, endPoint y: 265, distance: 144.0
click at [852, 265] on div "[GEOGRAPHIC_DATA] - This is an adults only resort [GEOGRAPHIC_DATA], [GEOGRAPHI…" at bounding box center [855, 287] width 312 height 97
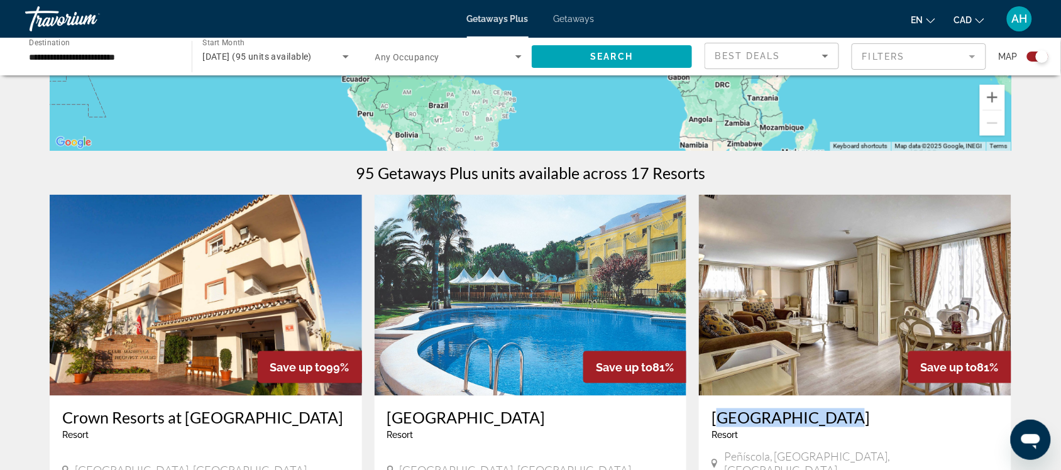
scroll to position [393, 0]
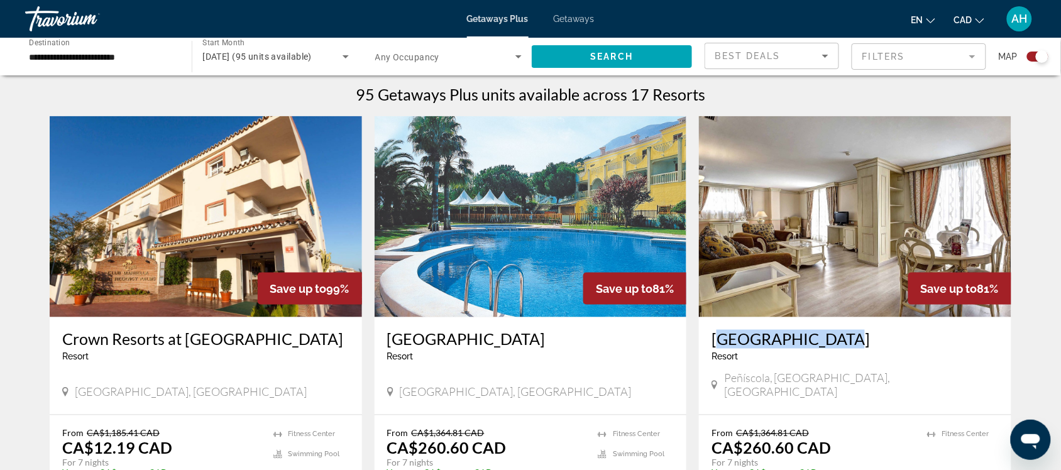
click at [975, 16] on button "CAD USD ($) MXN (Mex$) CAD (Can$) GBP (£) EUR (€) AUD (A$) NZD (NZ$) CNY (CN¥)" at bounding box center [969, 20] width 30 height 18
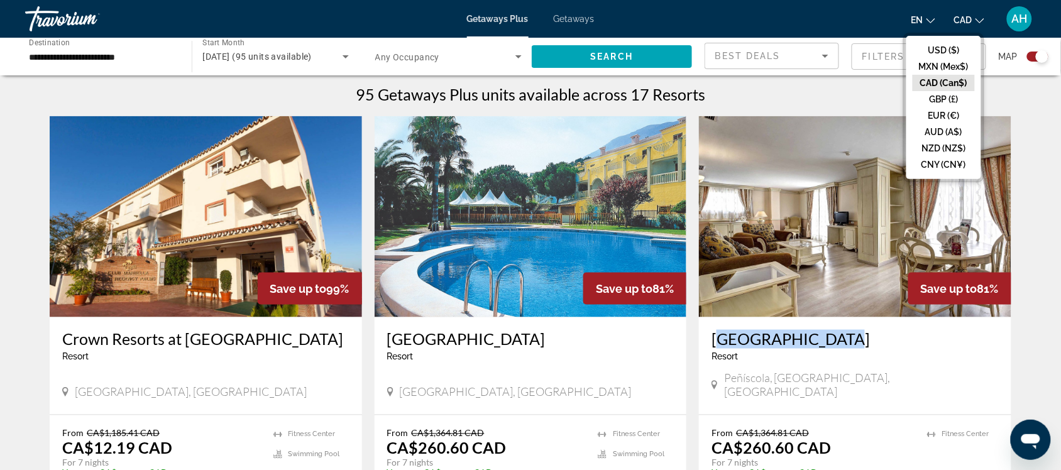
click at [938, 40] on ul "USD ($) MXN (Mex$) CAD (Can$) GBP (£) EUR (€) AUD (A$) NZD (NZ$) CNY (CN¥)" at bounding box center [943, 107] width 75 height 143
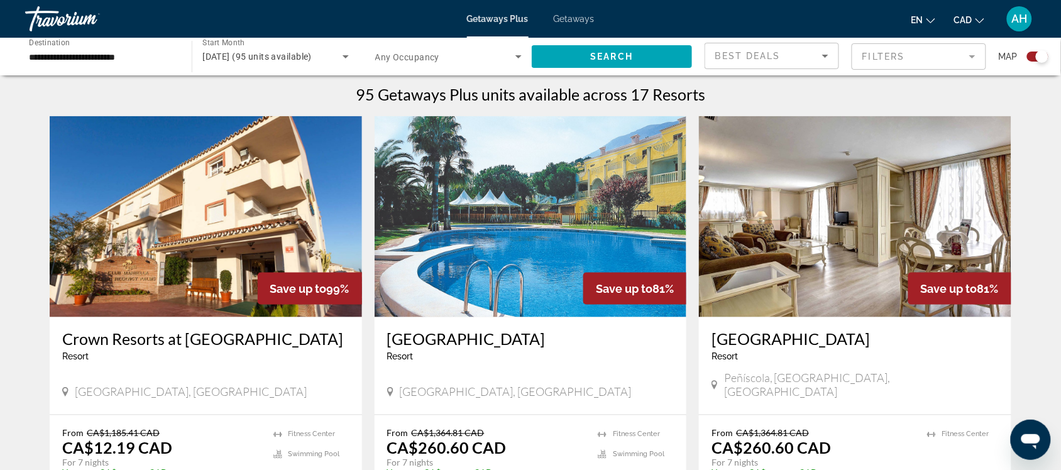
click at [945, 33] on div "Getaways Plus Getaways en English Español Français Italiano Português русский C…" at bounding box center [530, 19] width 1061 height 33
click at [957, 24] on span "CAD" at bounding box center [963, 20] width 18 height 10
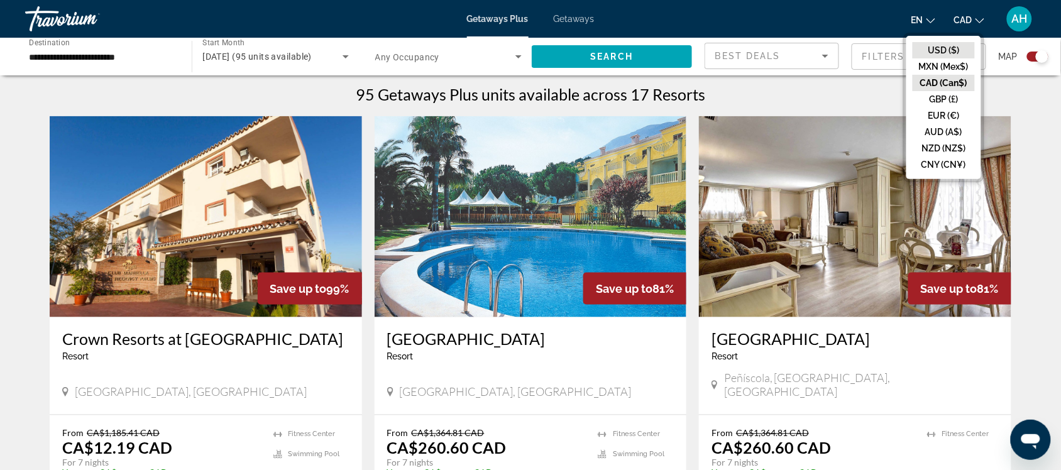
click at [960, 48] on button "USD ($)" at bounding box center [944, 50] width 62 height 16
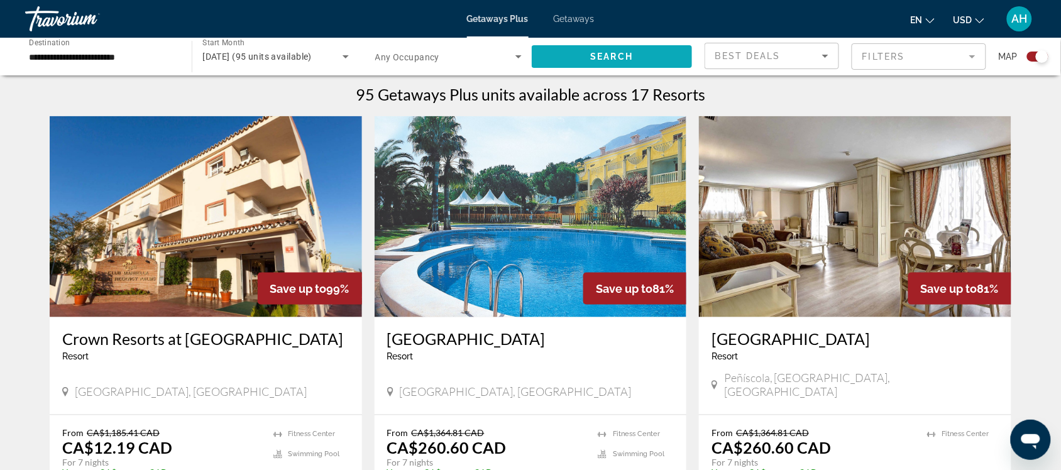
click at [614, 58] on span "Search" at bounding box center [612, 57] width 43 height 10
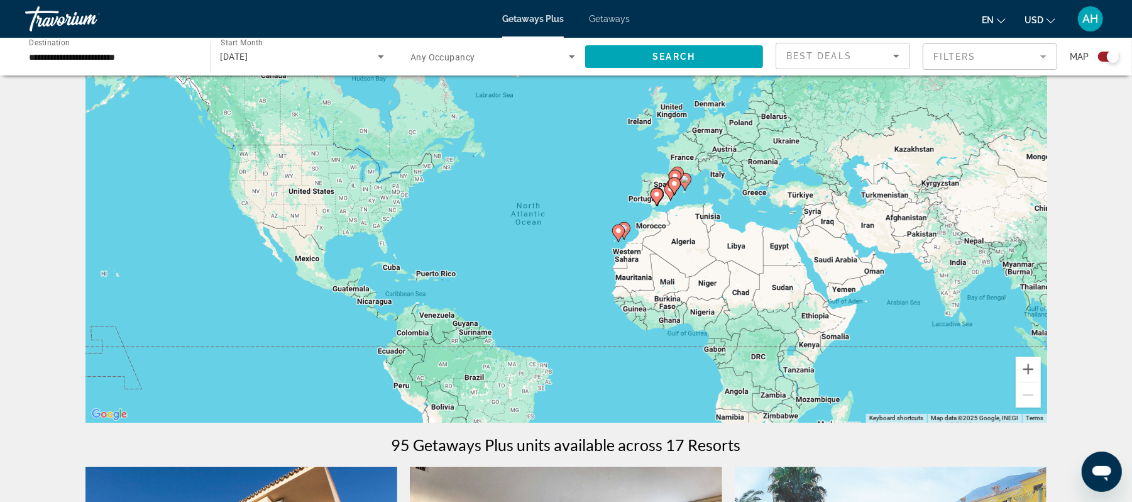
scroll to position [0, 0]
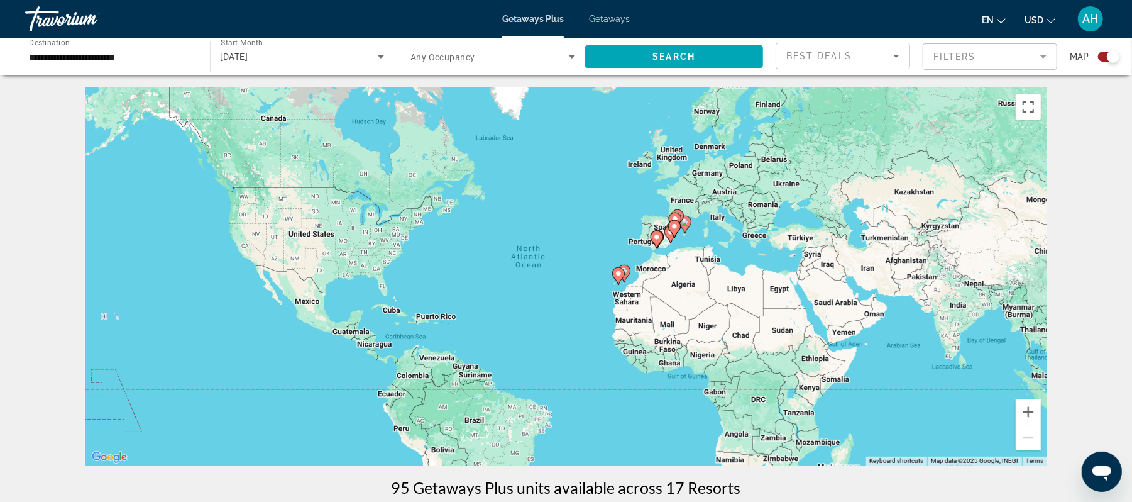
click at [38, 20] on div "Travorium" at bounding box center [88, 19] width 126 height 33
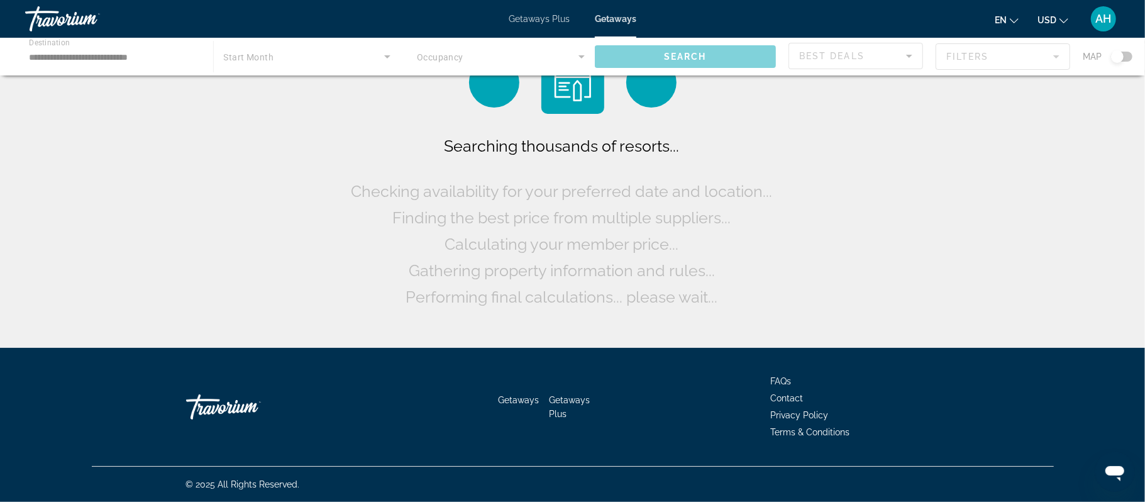
click at [1104, 23] on span "AH" at bounding box center [1104, 19] width 16 height 13
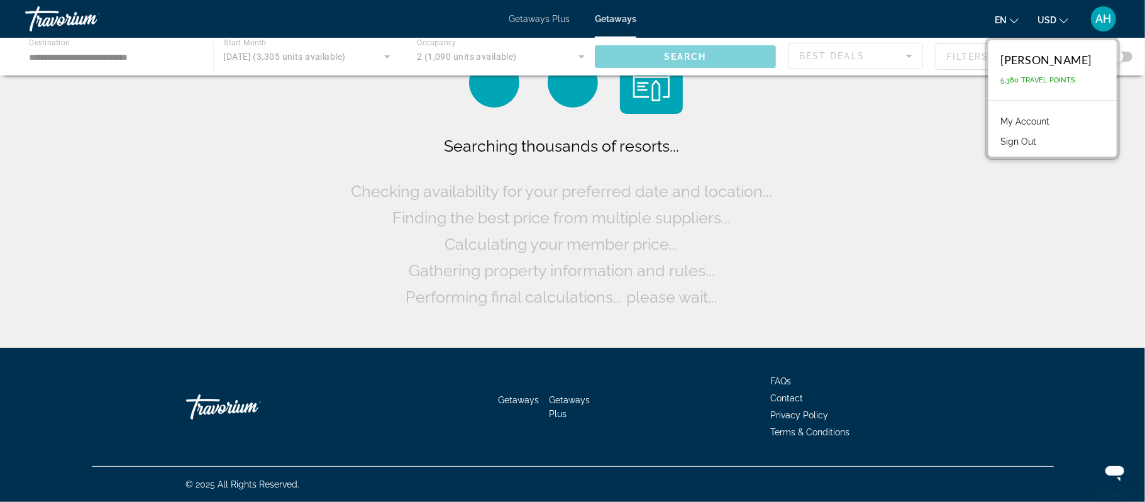
click at [1069, 65] on div "[PERSON_NAME]" at bounding box center [1046, 60] width 91 height 14
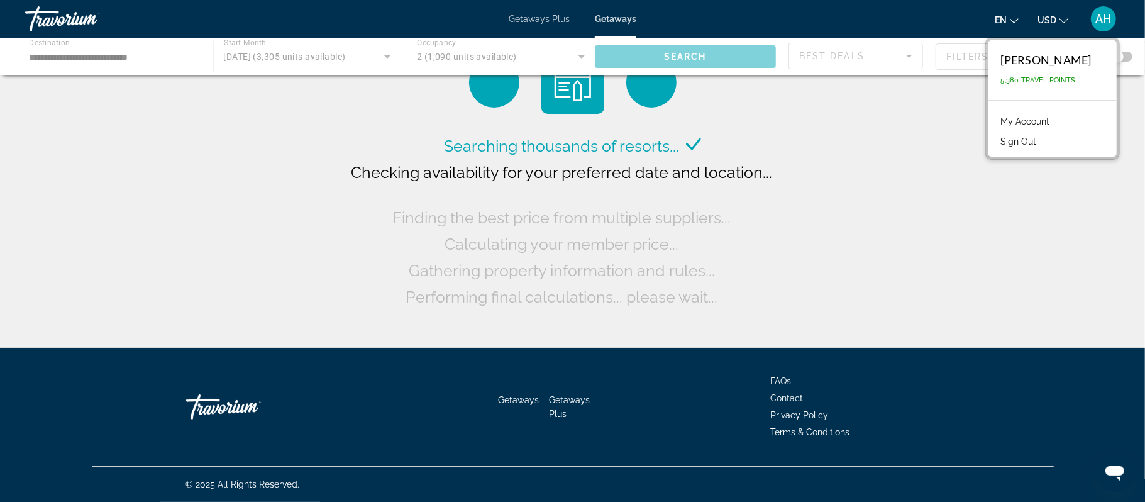
click at [1047, 116] on link "My Account" at bounding box center [1025, 121] width 62 height 16
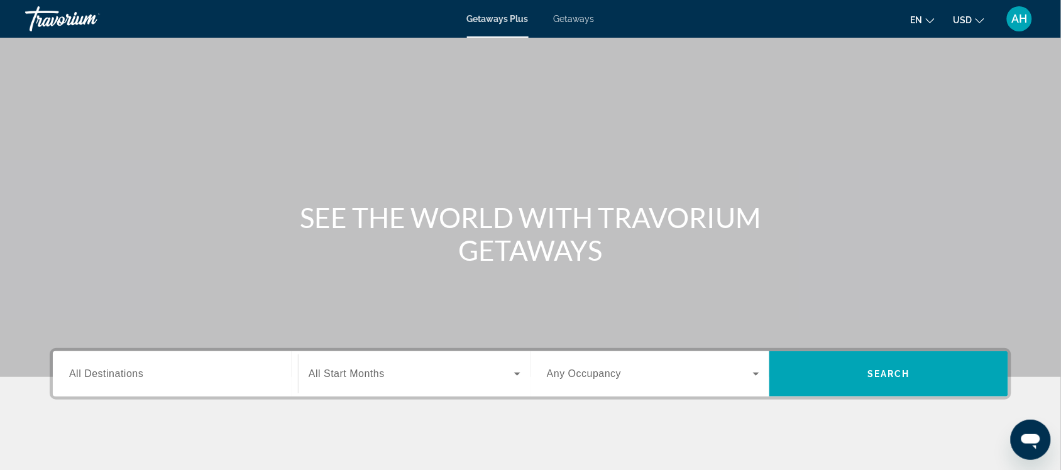
click at [199, 388] on div "Search widget" at bounding box center [175, 374] width 212 height 36
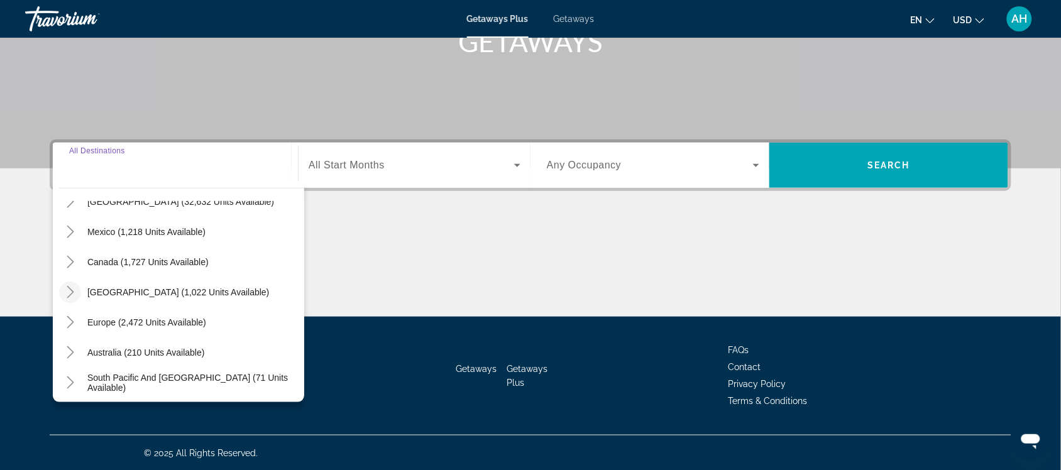
scroll to position [79, 0]
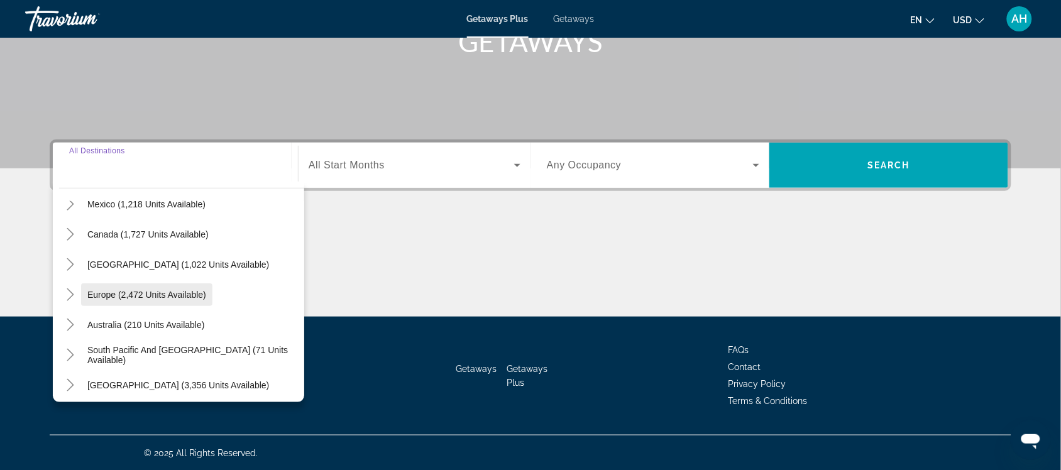
click at [97, 300] on span "Search widget" at bounding box center [146, 295] width 131 height 30
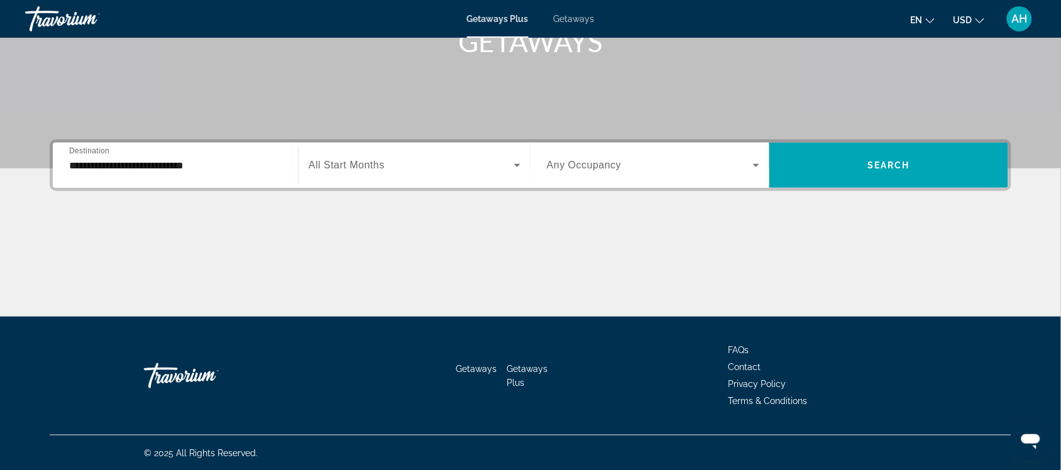
click at [387, 150] on div "Search widget" at bounding box center [415, 165] width 212 height 35
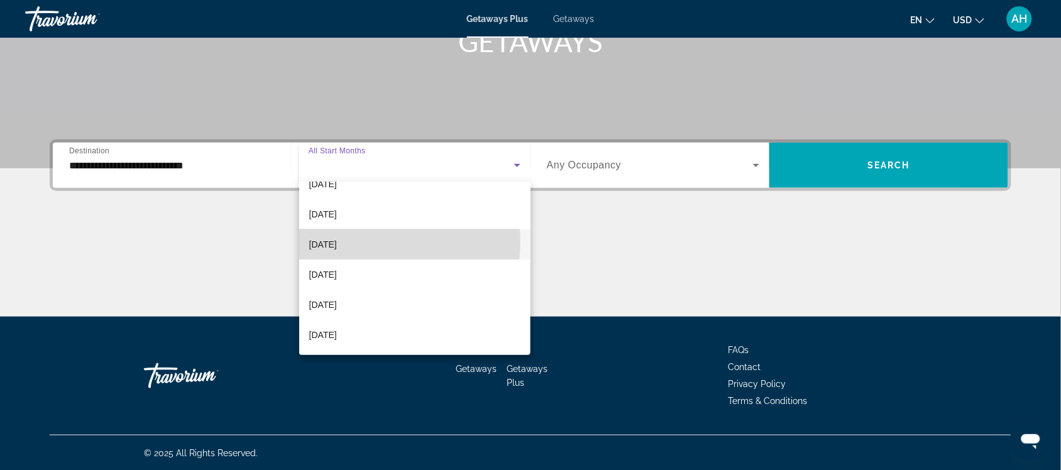
click at [390, 242] on mat-option "[DATE]" at bounding box center [415, 244] width 232 height 30
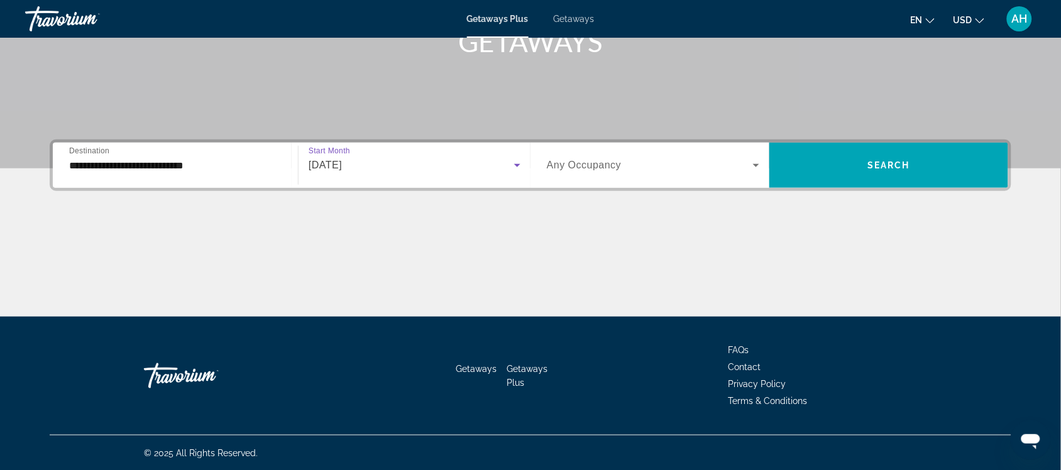
click at [212, 153] on div "**********" at bounding box center [175, 166] width 212 height 36
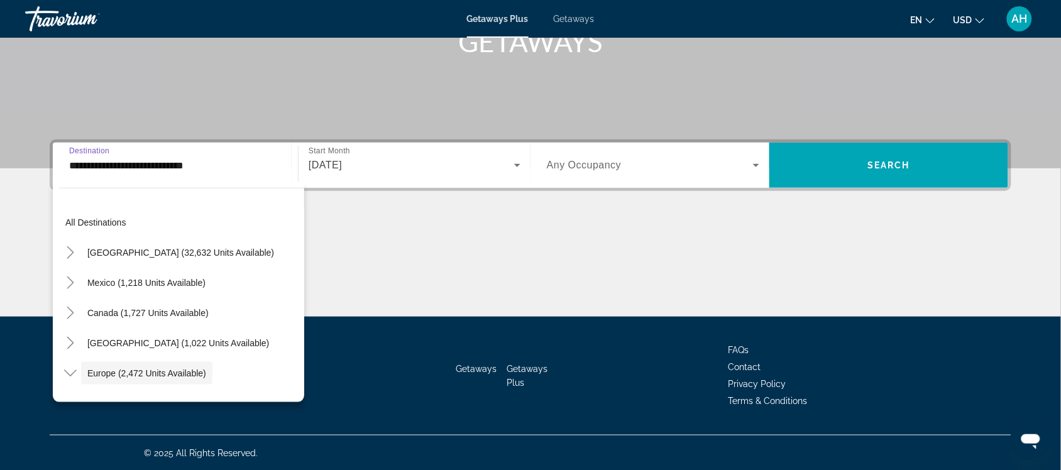
scroll to position [74, 0]
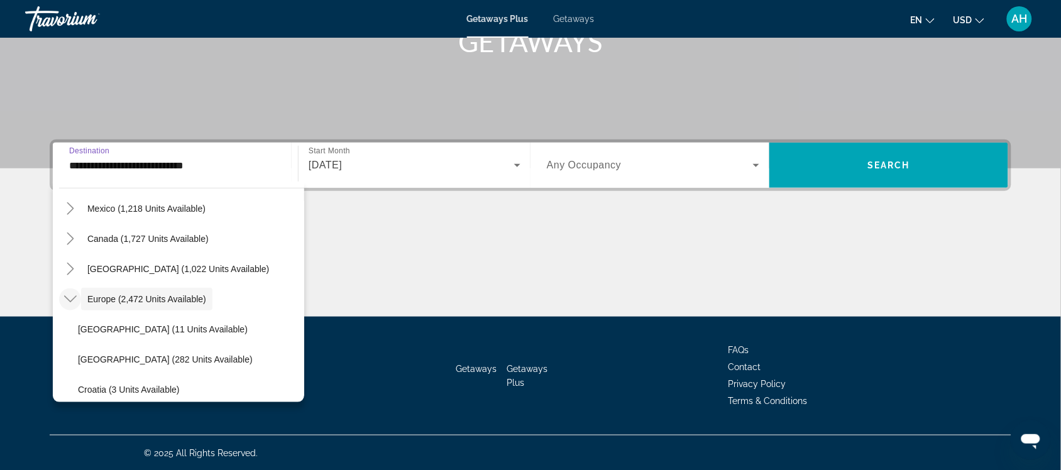
click at [66, 300] on icon "Toggle Europe (2,472 units available)" at bounding box center [70, 299] width 13 height 13
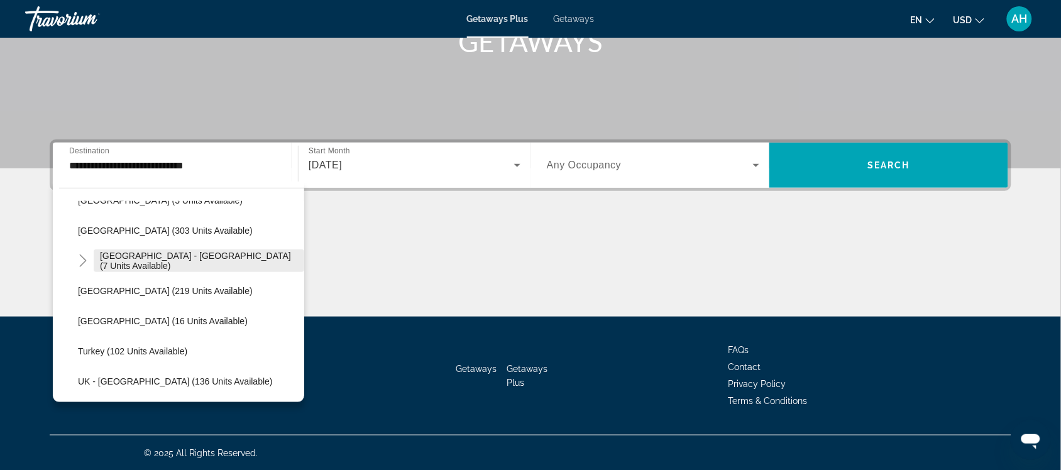
scroll to position [546, 0]
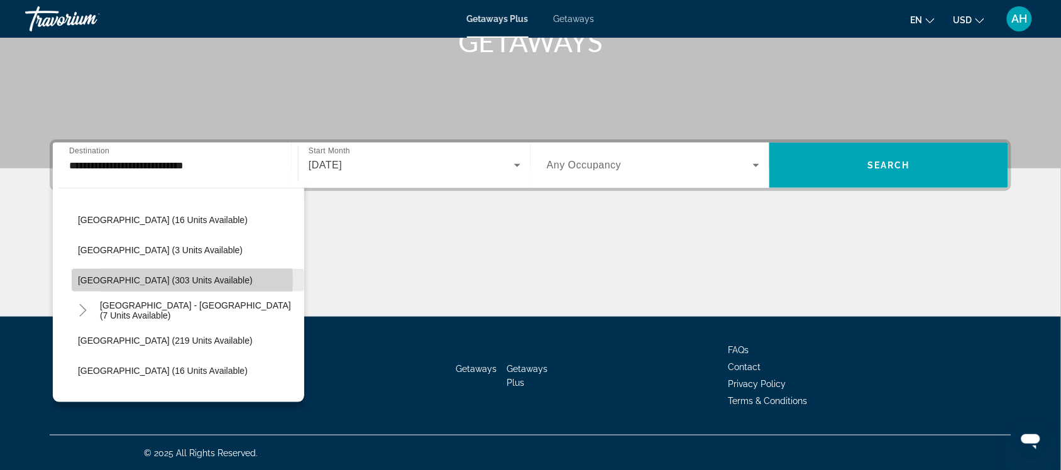
click at [117, 280] on span "[GEOGRAPHIC_DATA] (303 units available)" at bounding box center [165, 280] width 175 height 10
type input "**********"
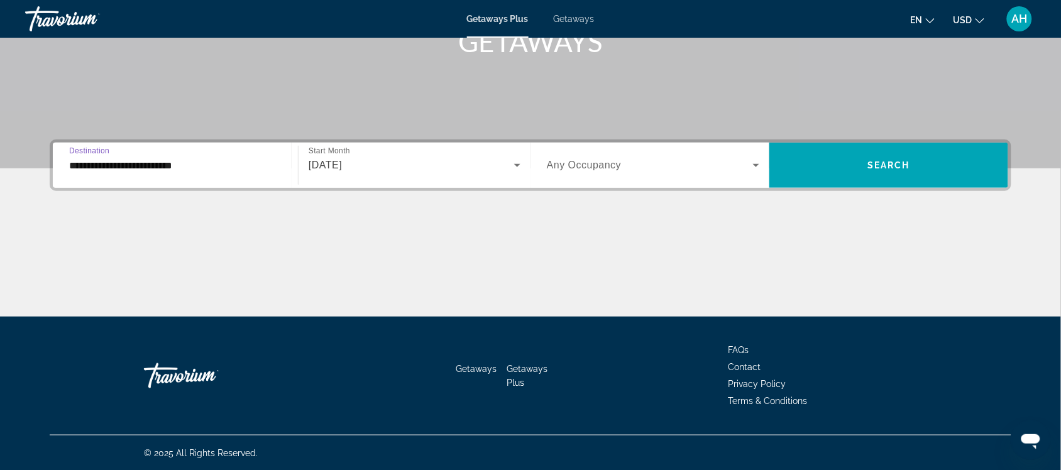
click at [652, 172] on span "Search widget" at bounding box center [650, 165] width 206 height 15
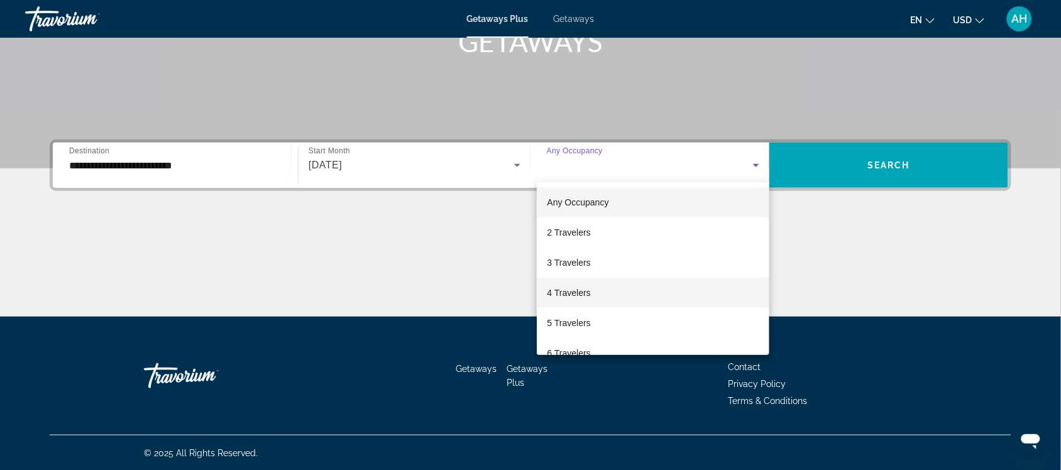
click at [617, 295] on mat-option "4 Travelers" at bounding box center [653, 293] width 233 height 30
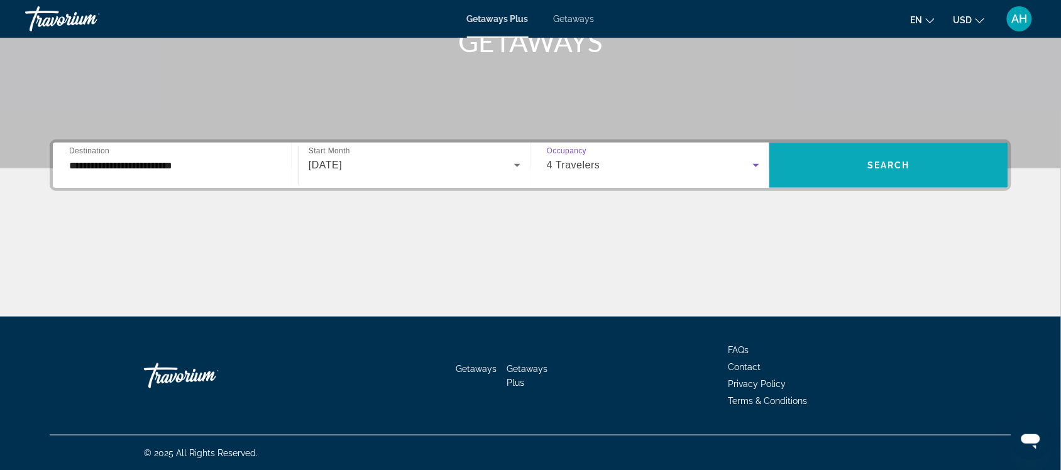
click at [919, 155] on span "Search widget" at bounding box center [888, 165] width 239 height 30
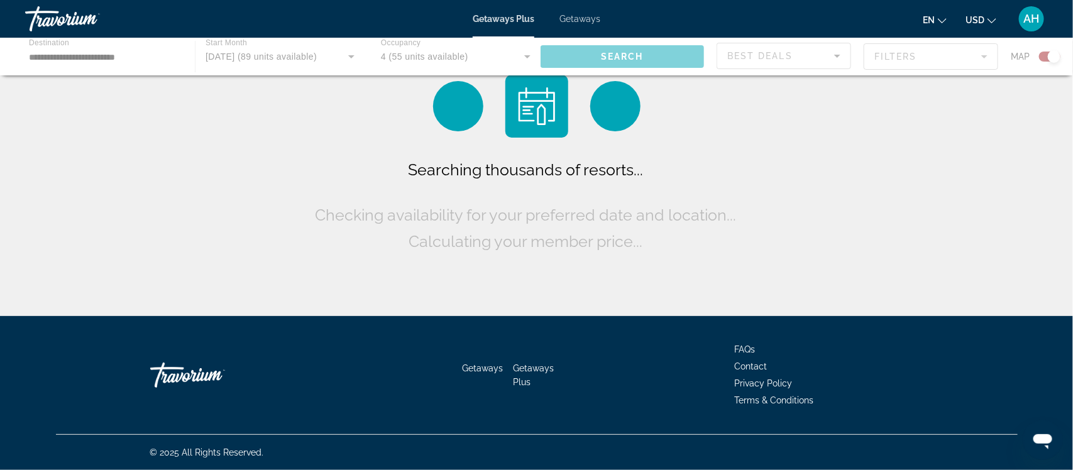
click at [988, 22] on icon "Change currency" at bounding box center [992, 20] width 9 height 9
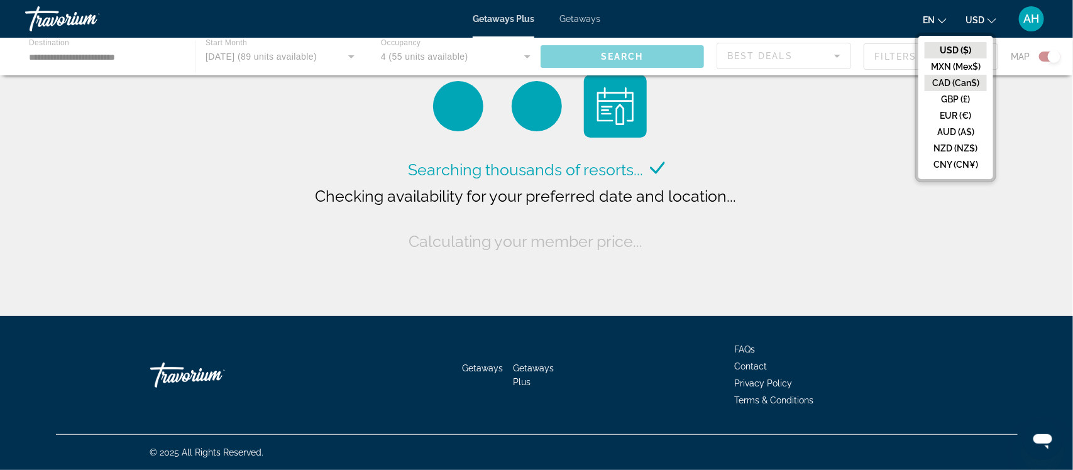
click at [969, 82] on button "CAD (Can$)" at bounding box center [956, 83] width 62 height 16
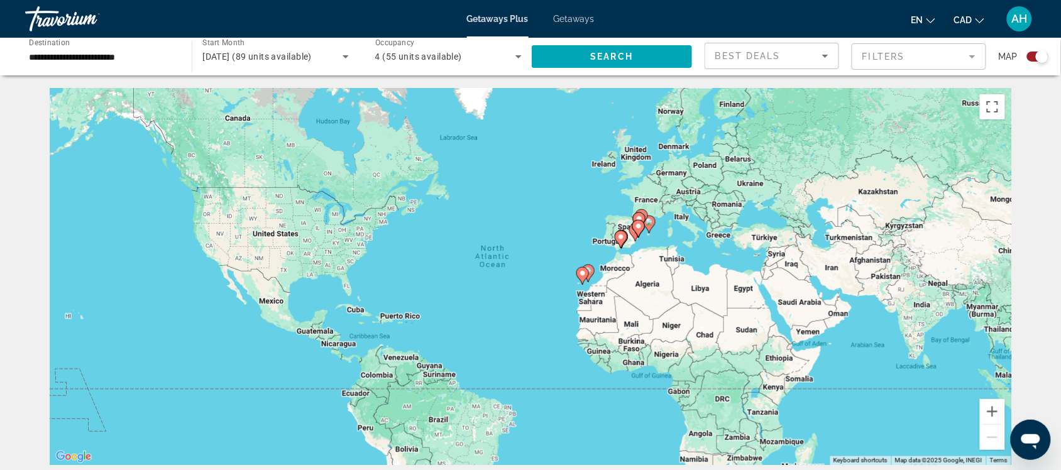
click at [978, 11] on button "CAD USD ($) MXN (Mex$) CAD (Can$) GBP (£) EUR (€) AUD (A$) NZD (NZ$) CNY (CN¥)" at bounding box center [969, 20] width 30 height 18
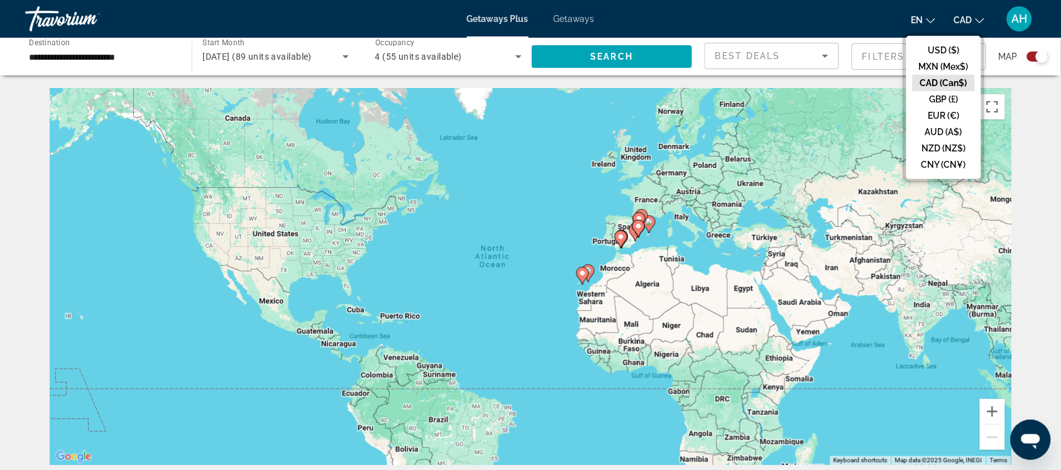
click at [753, 196] on div "To activate drag with keyboard, press Alt + Enter. Once in keyboard drag state,…" at bounding box center [531, 276] width 962 height 377
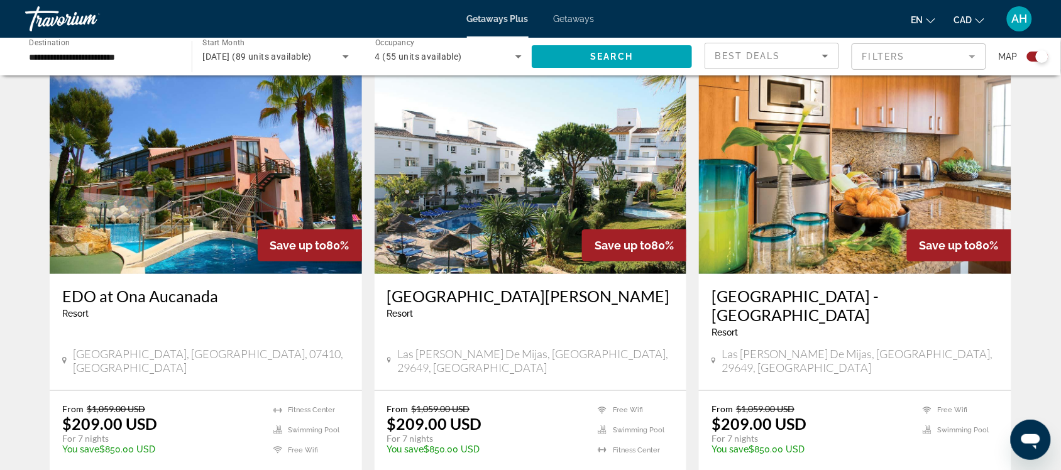
scroll to position [1493, 0]
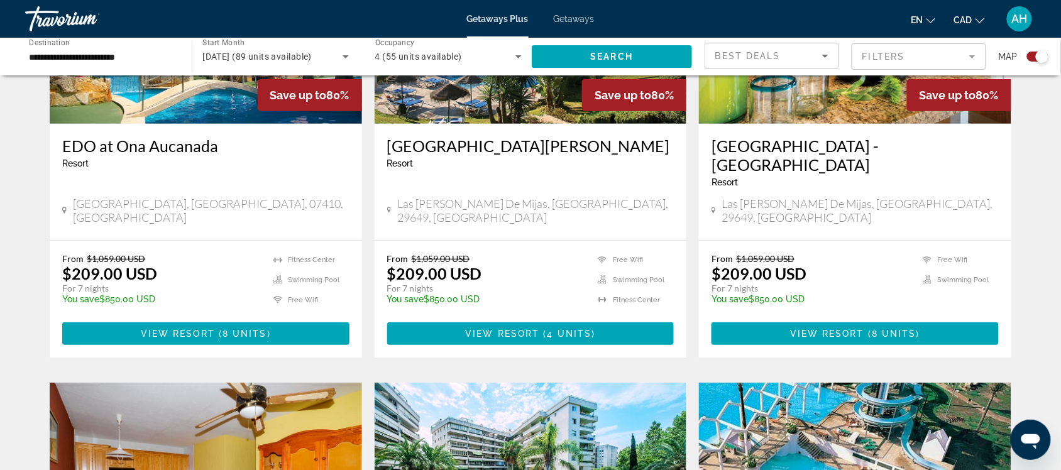
click at [872, 55] on mat-form-field "Filters" at bounding box center [919, 56] width 135 height 26
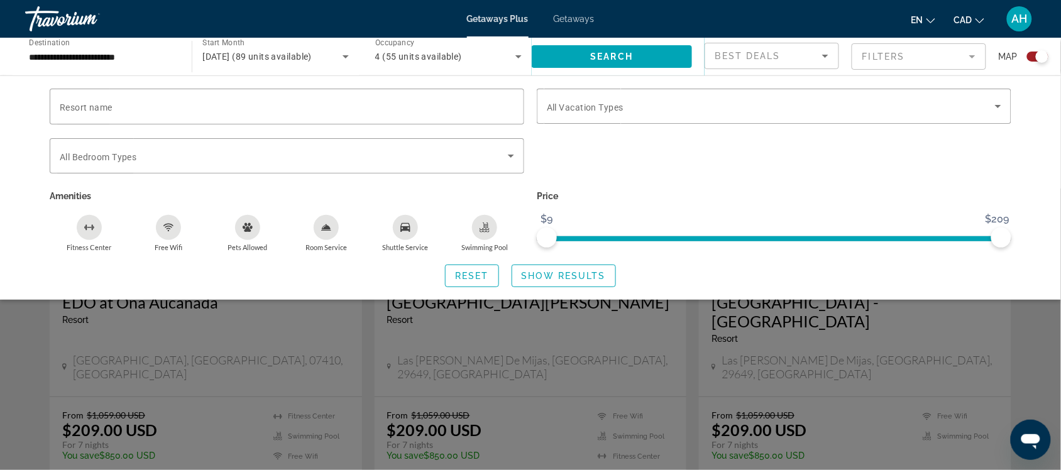
scroll to position [1336, 0]
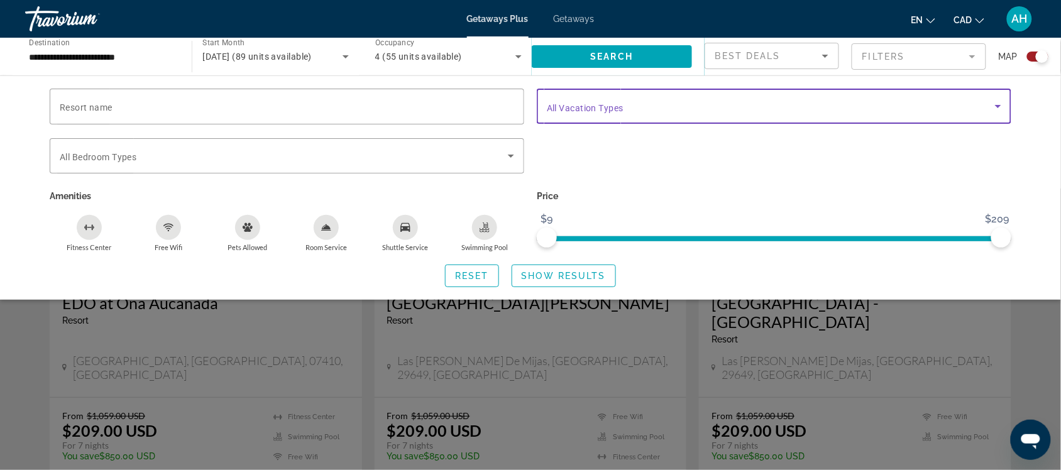
click at [585, 113] on span "Search widget" at bounding box center [771, 106] width 448 height 15
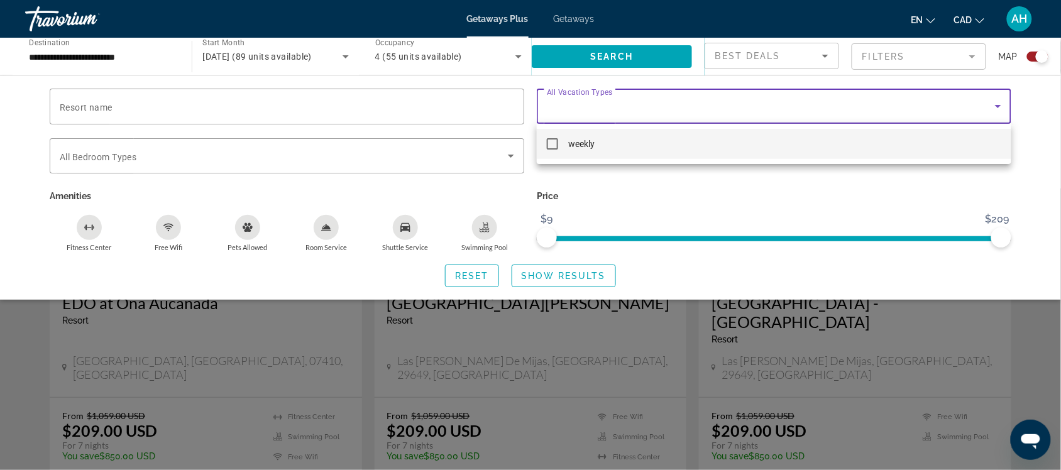
scroll to position [1179, 0]
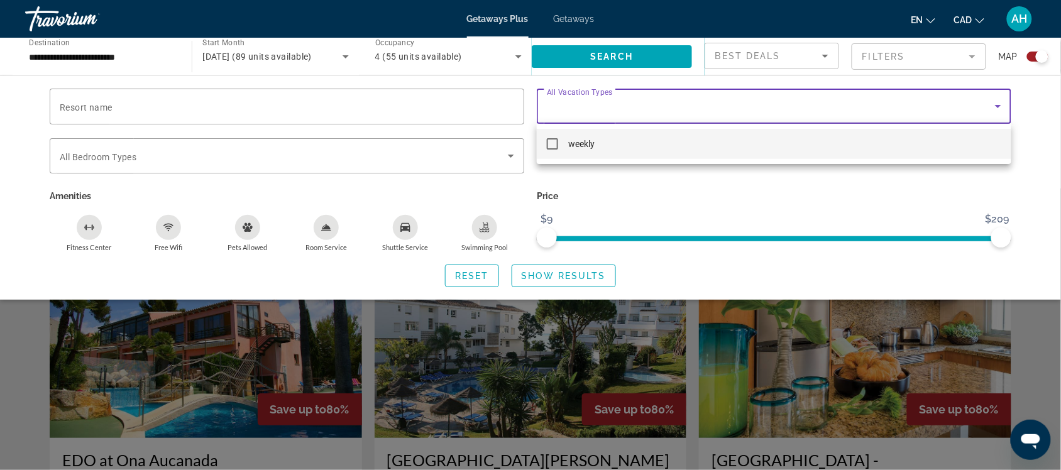
click at [812, 61] on div at bounding box center [530, 235] width 1061 height 470
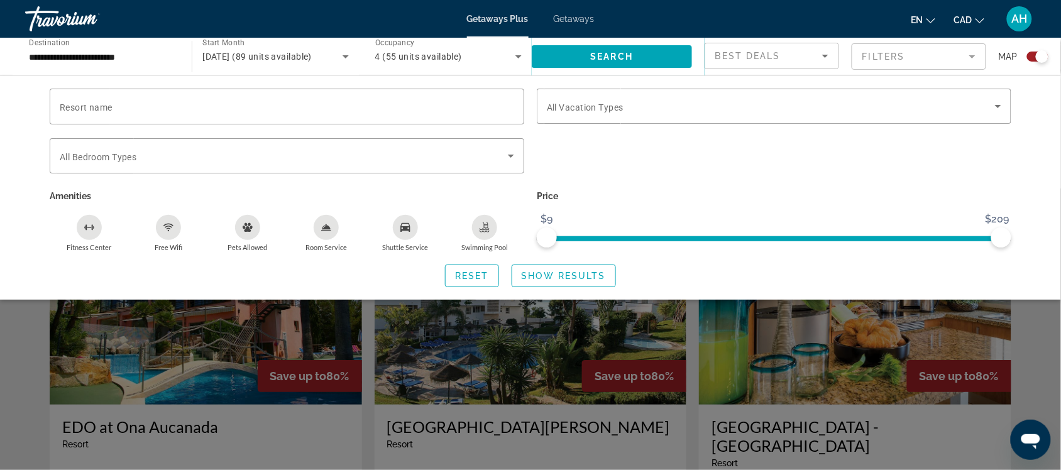
scroll to position [1257, 0]
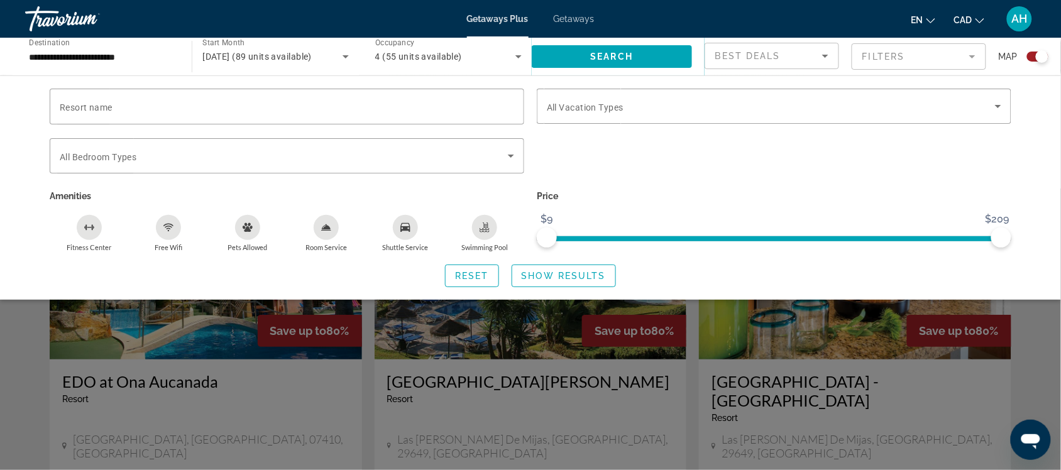
click at [969, 337] on div "Search widget" at bounding box center [530, 330] width 1061 height 282
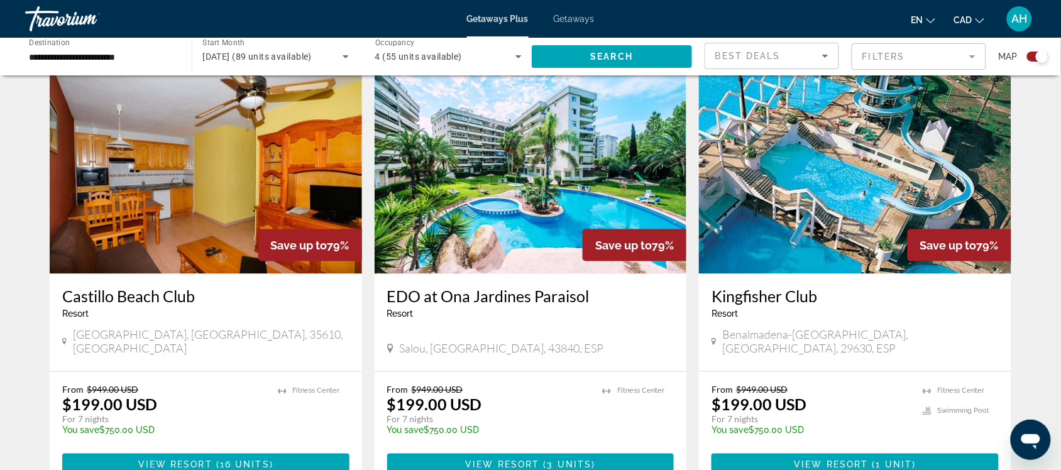
scroll to position [1807, 0]
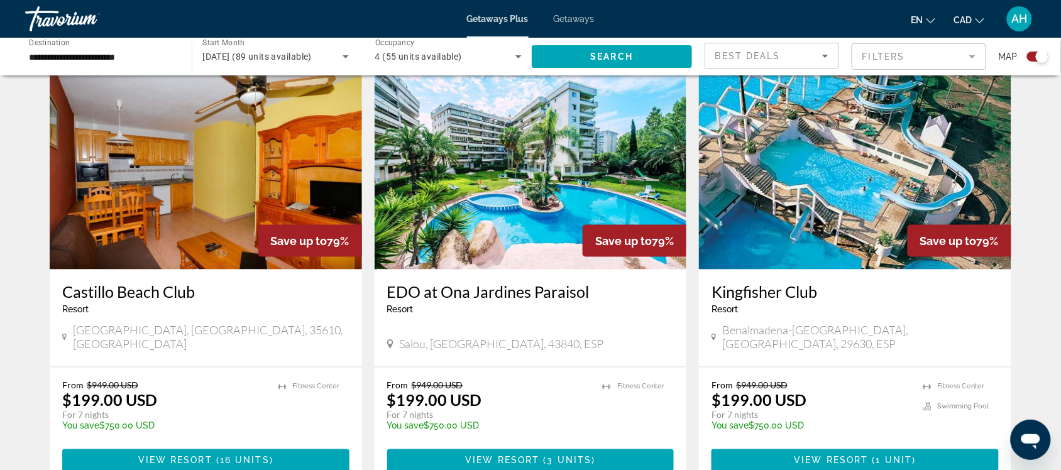
click at [459, 57] on span "4 (55 units available)" at bounding box center [418, 57] width 87 height 10
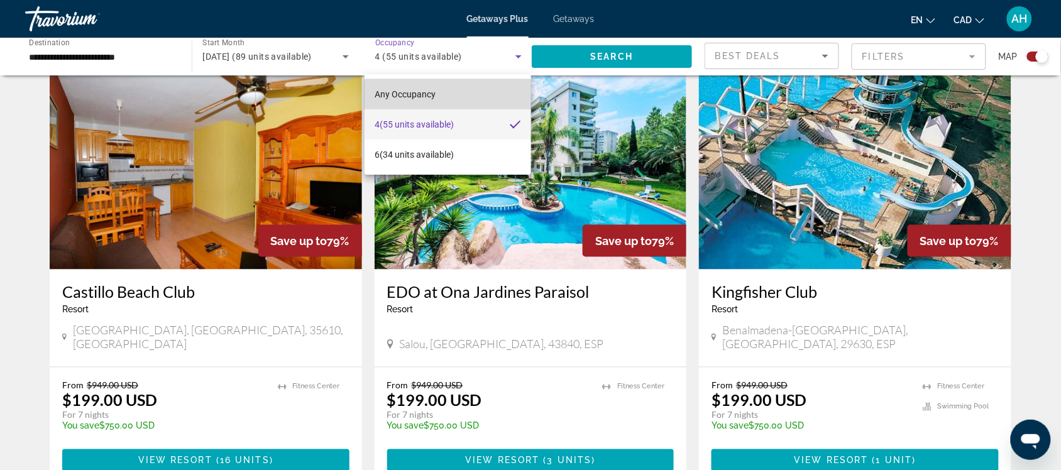
click at [410, 101] on span "Any Occupancy" at bounding box center [405, 94] width 61 height 15
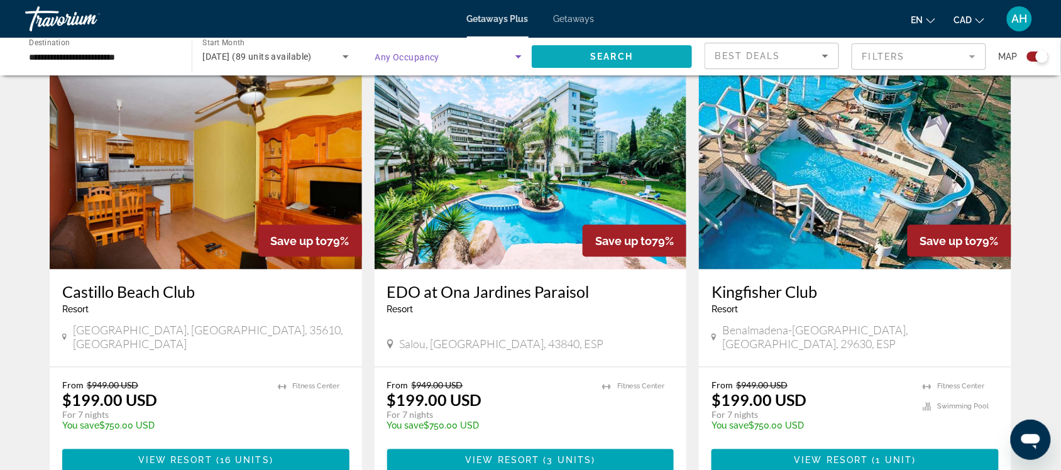
click at [617, 62] on span "Search widget" at bounding box center [612, 56] width 160 height 30
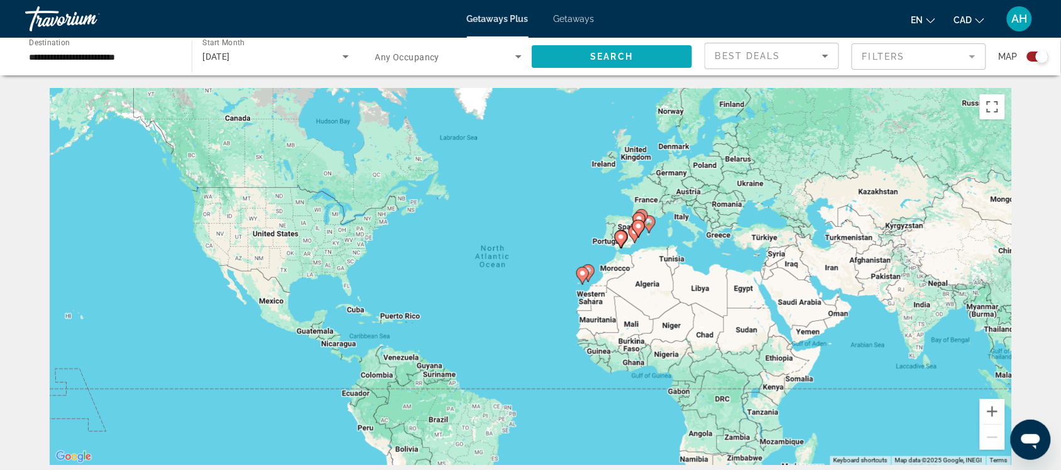
click at [548, 58] on span "Search widget" at bounding box center [612, 56] width 160 height 30
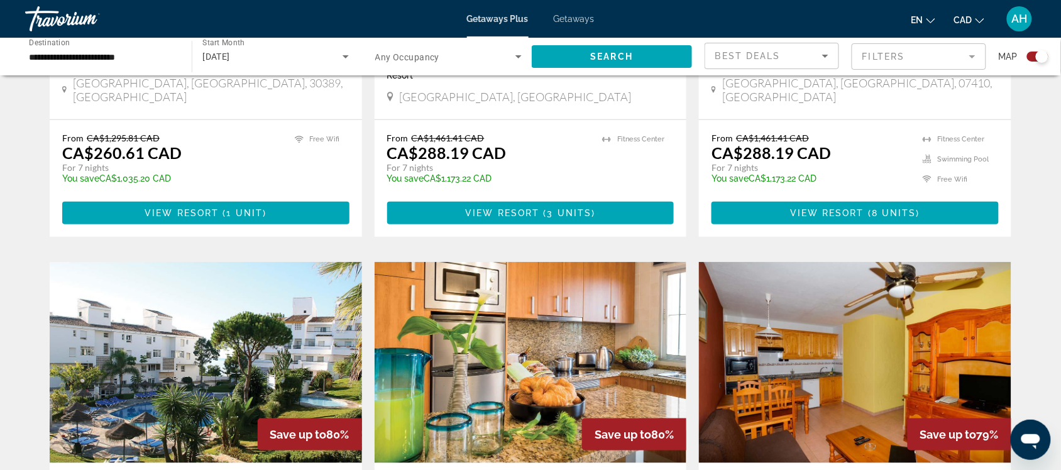
scroll to position [1807, 0]
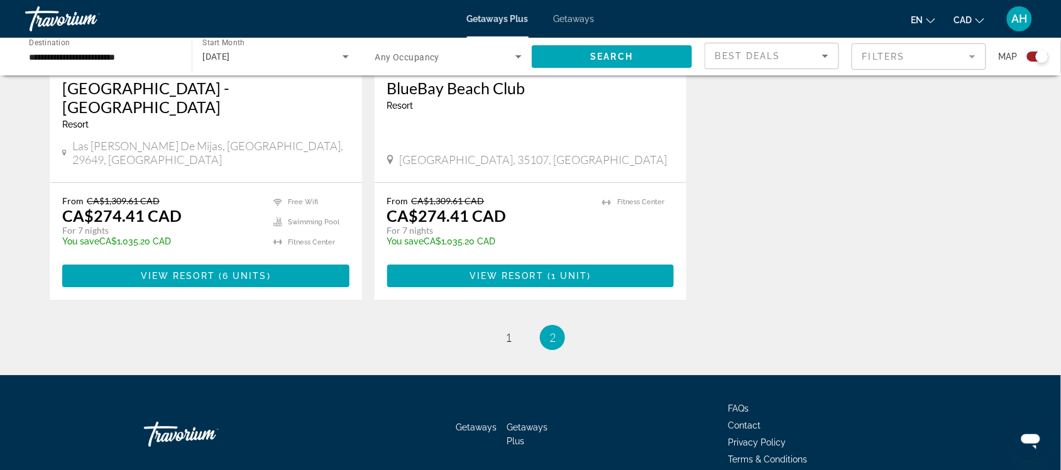
scroll to position [1098, 0]
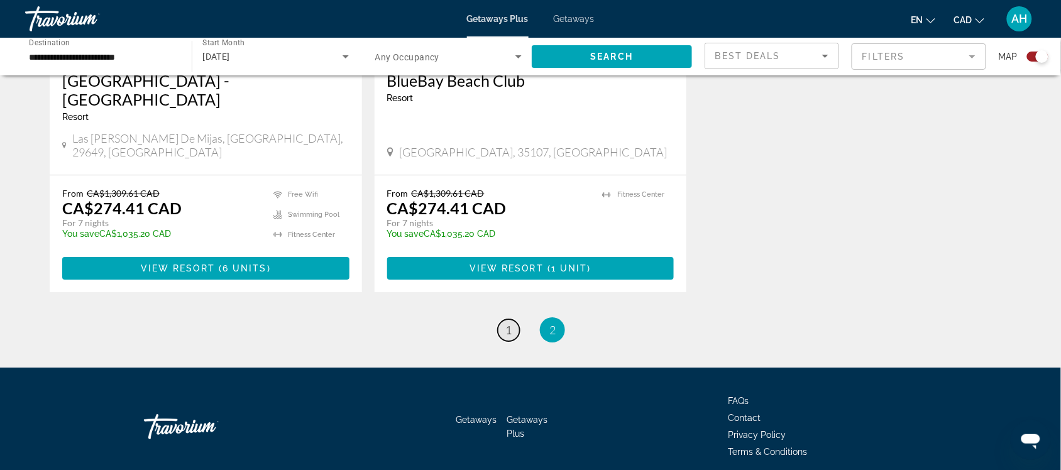
click at [500, 319] on link "page 1" at bounding box center [509, 330] width 22 height 22
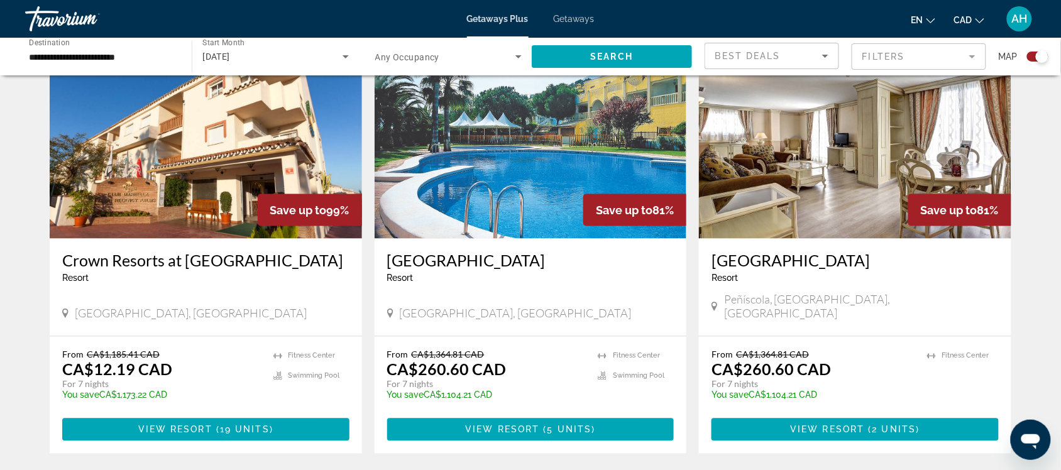
scroll to position [393, 0]
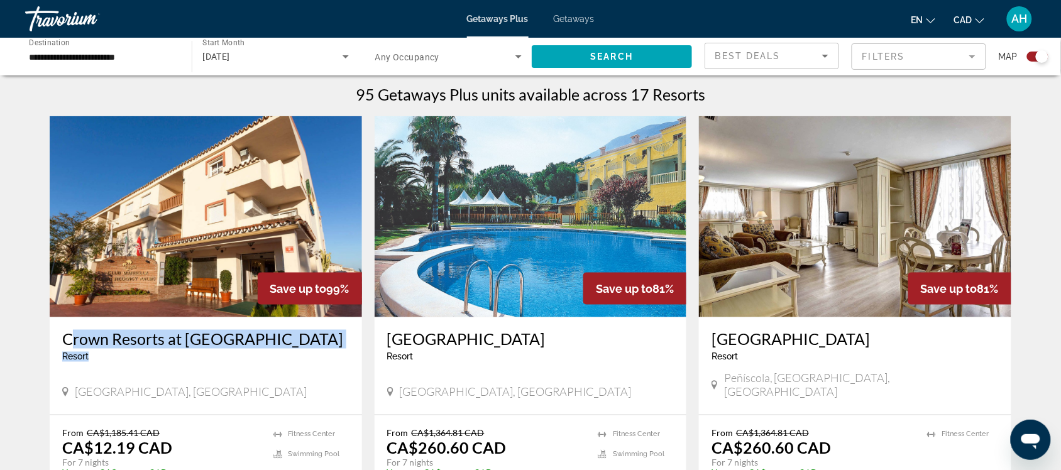
drag, startPoint x: 52, startPoint y: 341, endPoint x: 309, endPoint y: 340, distance: 257.1
click at [335, 353] on div "Crown Resorts at Club Marbella Resort - This is an adults only resort Málaga, S…" at bounding box center [206, 365] width 312 height 97
copy div "Crown Resorts at Club Marbella Resort"
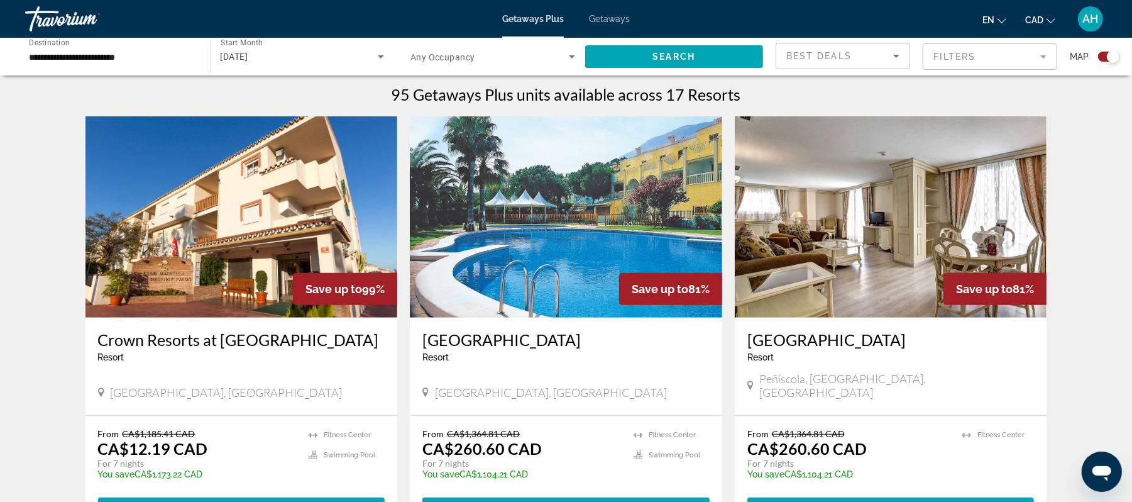
click at [287, 55] on div "[DATE]" at bounding box center [300, 56] width 158 height 15
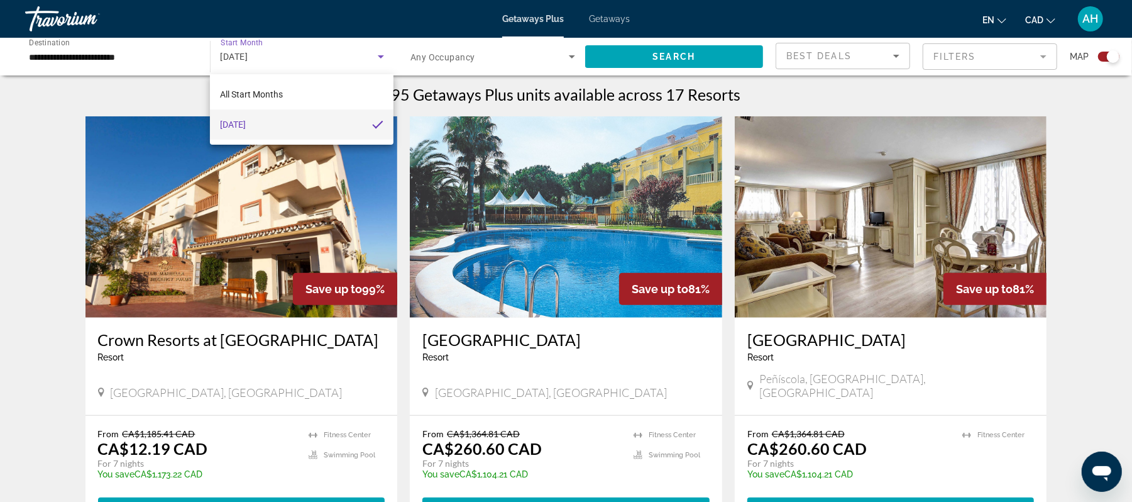
click at [570, 239] on div at bounding box center [566, 251] width 1132 height 502
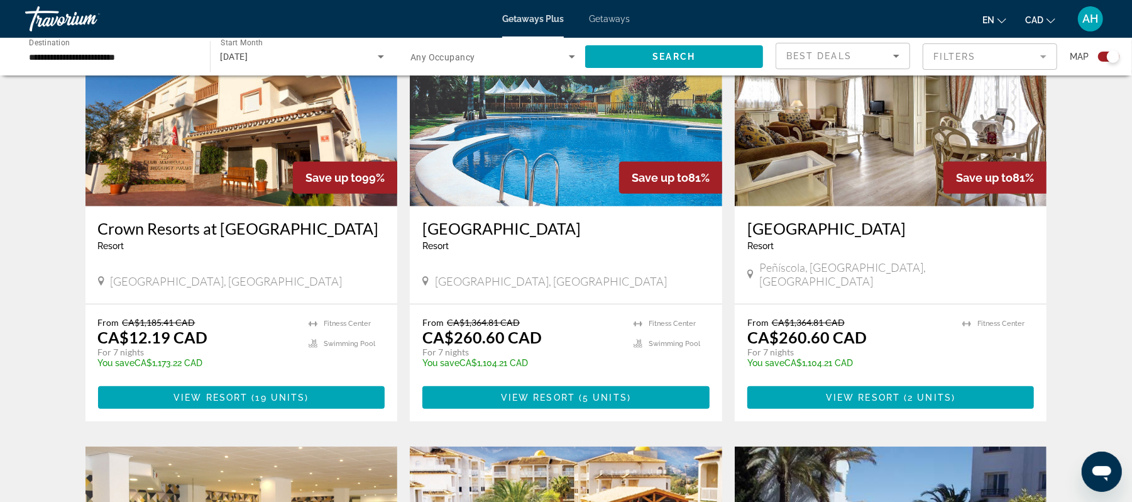
scroll to position [728, 0]
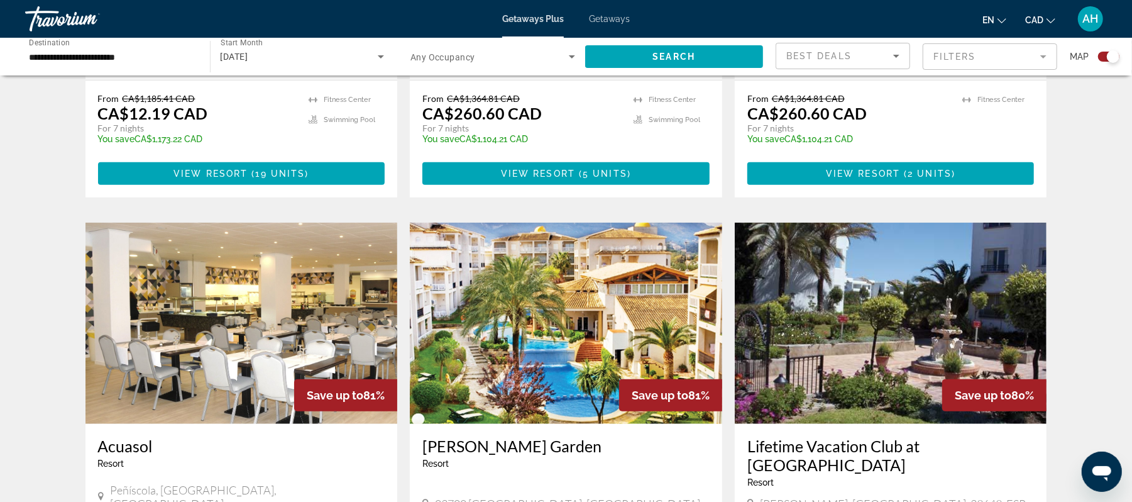
click at [583, 245] on img "Main content" at bounding box center [566, 323] width 312 height 201
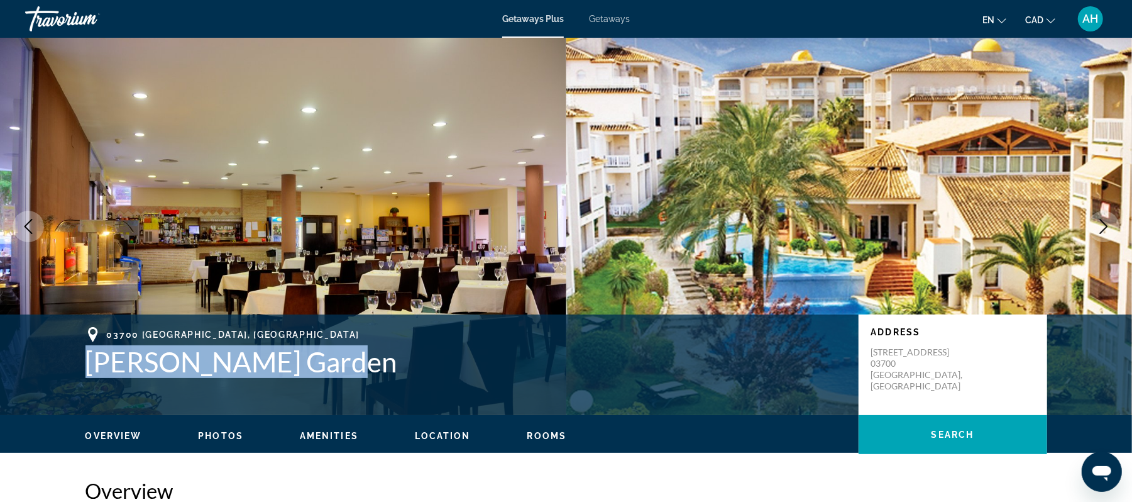
drag, startPoint x: 84, startPoint y: 362, endPoint x: 370, endPoint y: 343, distance: 286.0
click at [370, 343] on div "03700 Alicante, Spain Ona Ogisaka Garden" at bounding box center [465, 352] width 761 height 51
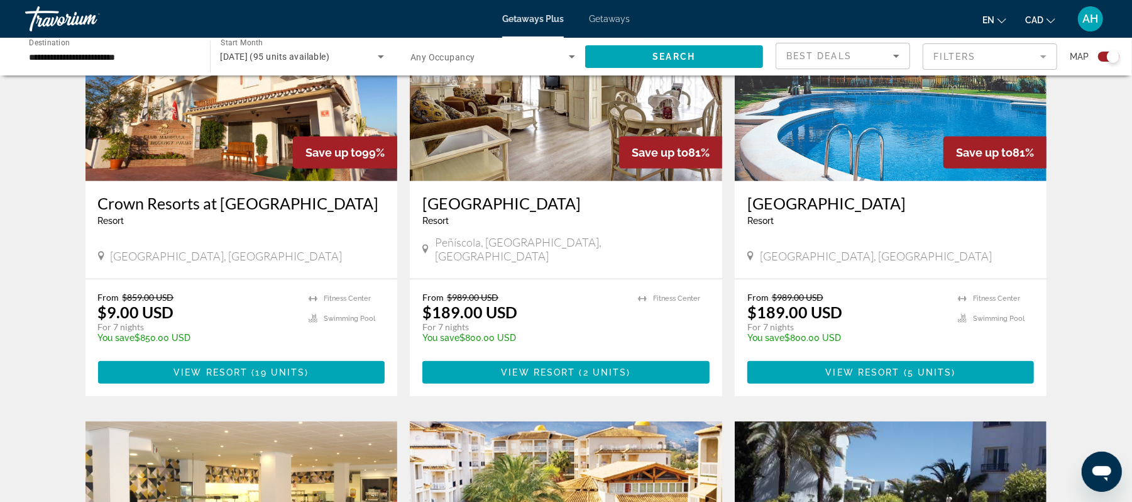
scroll to position [503, 0]
